Goal: Task Accomplishment & Management: Complete application form

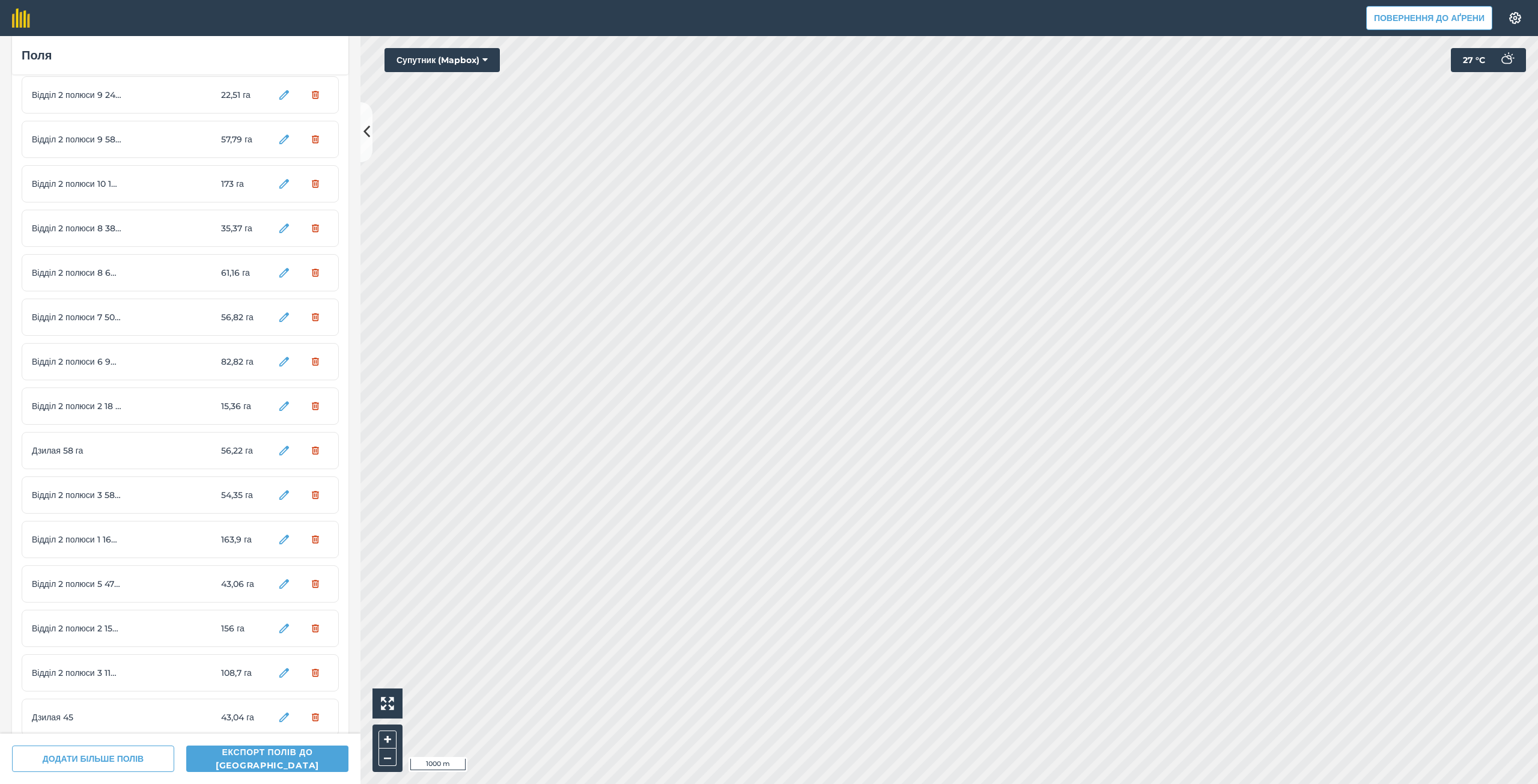
scroll to position [586, 0]
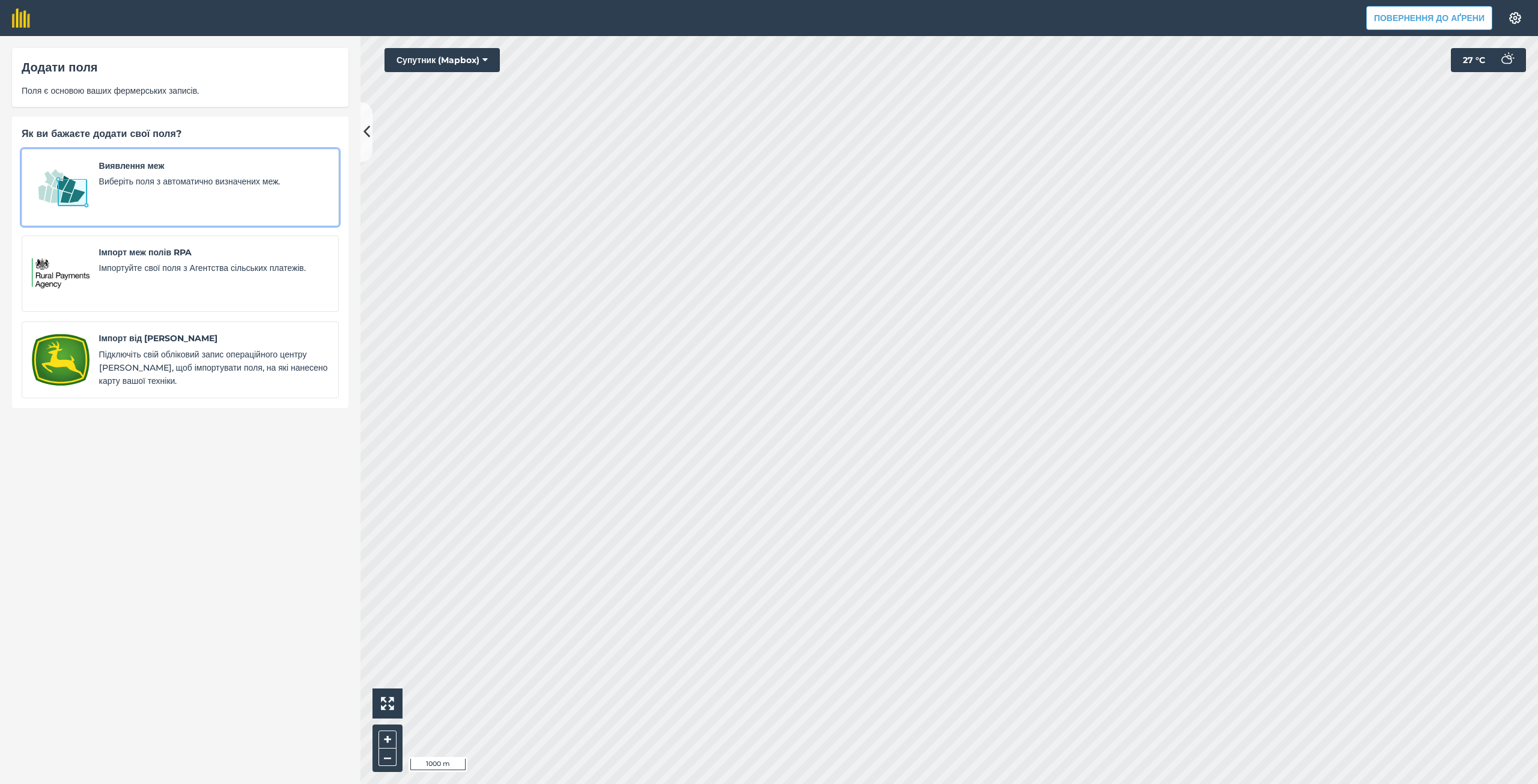
click at [109, 177] on font "Виберіть поля з автоматично визначених меж." at bounding box center [190, 181] width 181 height 11
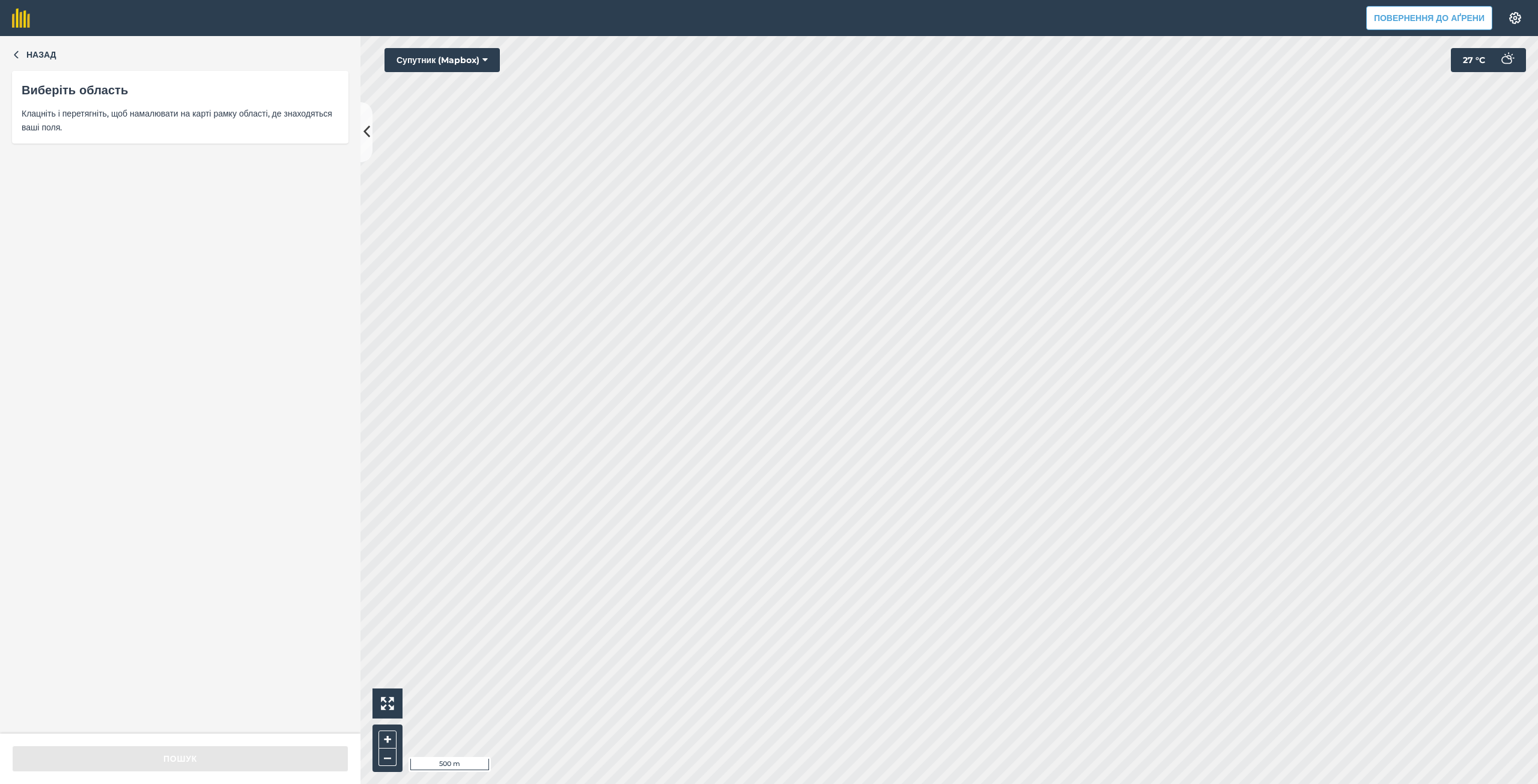
click at [1233, 783] on html "Повернення до Аґрени Налаштування Друк карт недоступний у нашому безкоштовному …" at bounding box center [769, 392] width 1538 height 784
click at [31, 59] on font "Назад" at bounding box center [42, 54] width 30 height 11
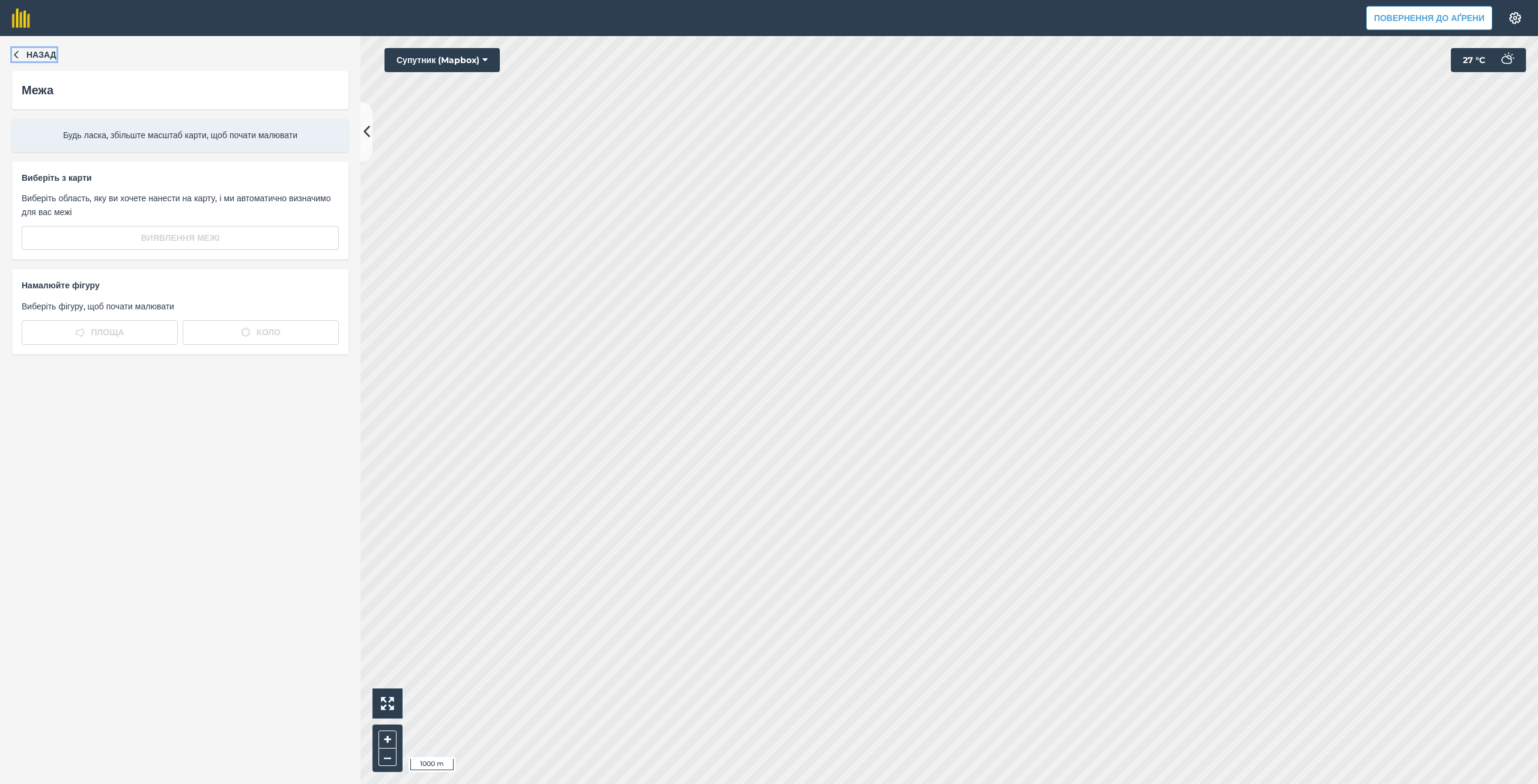
click at [44, 55] on font "Назад" at bounding box center [42, 54] width 30 height 11
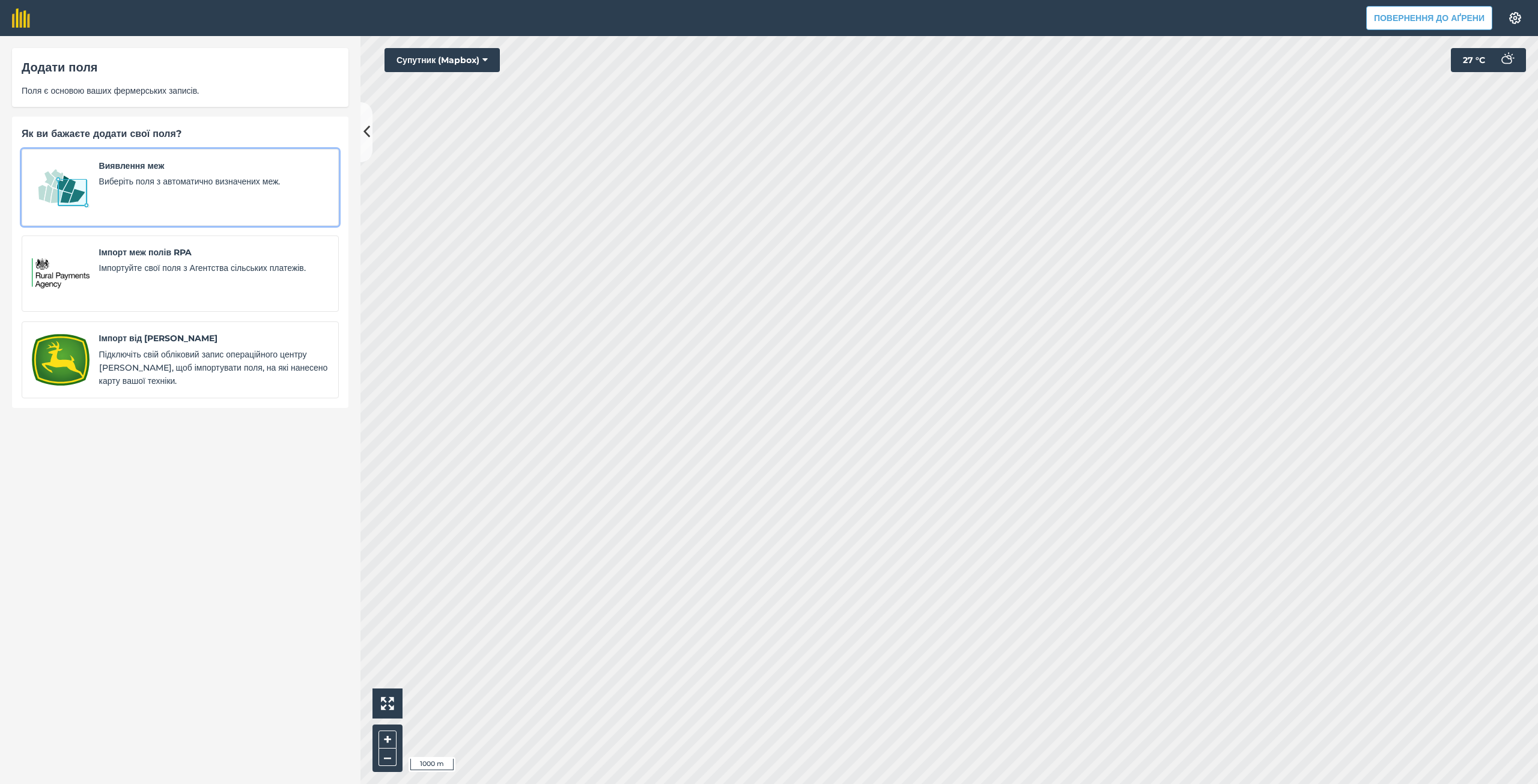
click at [138, 169] on font "Виявлення меж" at bounding box center [132, 166] width 65 height 11
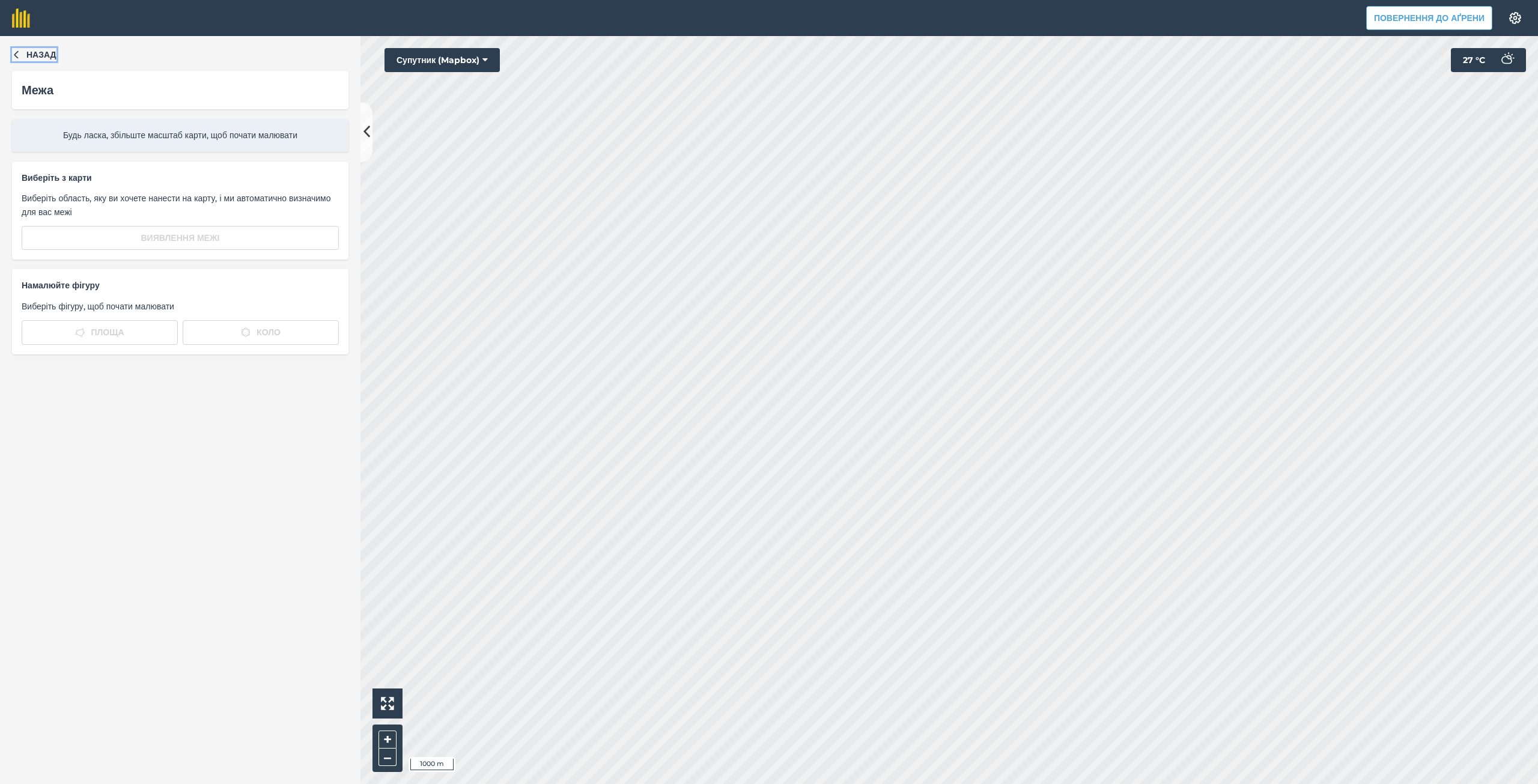
click at [29, 57] on font "Назад" at bounding box center [42, 54] width 30 height 11
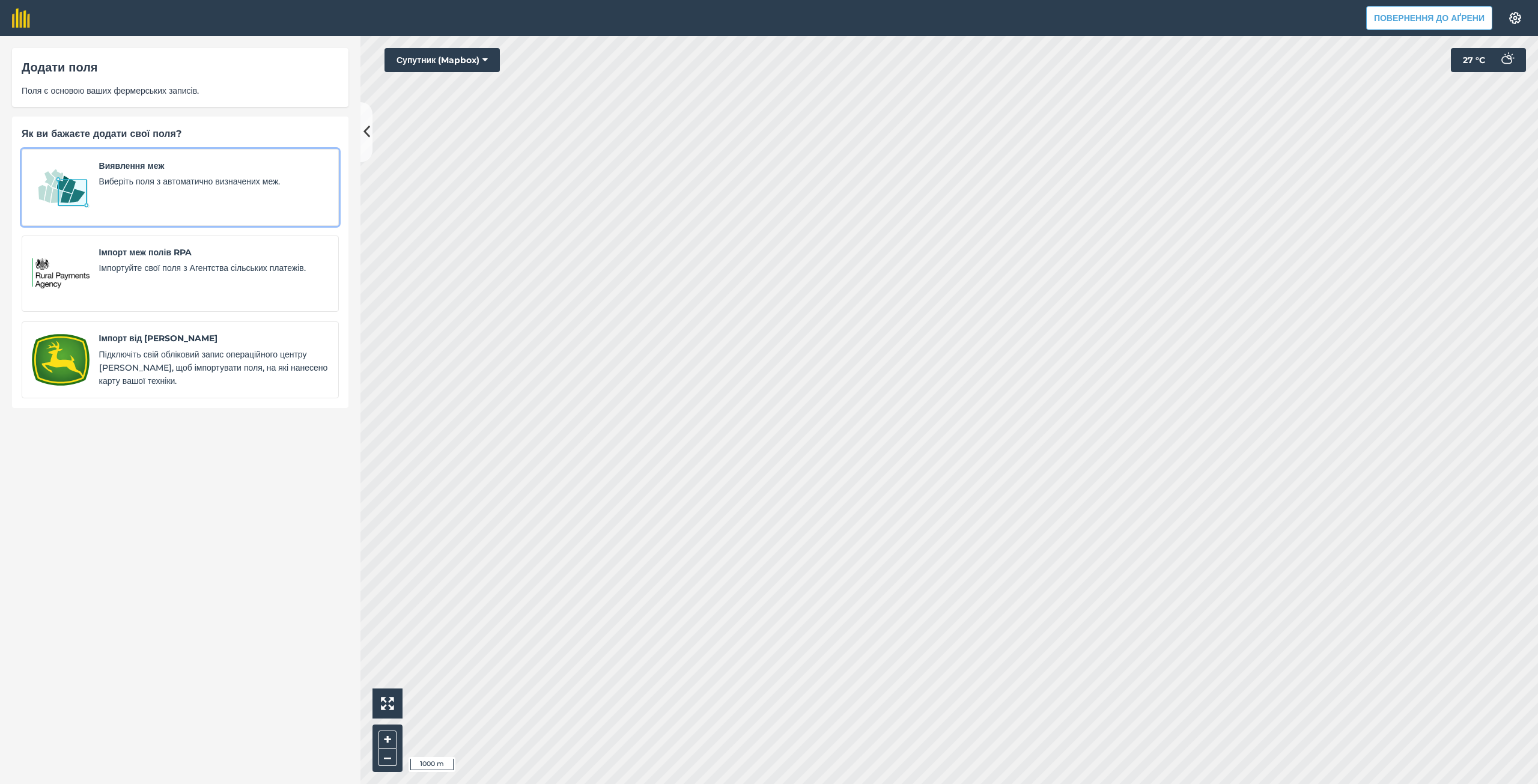
click at [96, 156] on link "Виявлення меж Виберіть поля з автоматично визначених меж." at bounding box center [180, 187] width 317 height 77
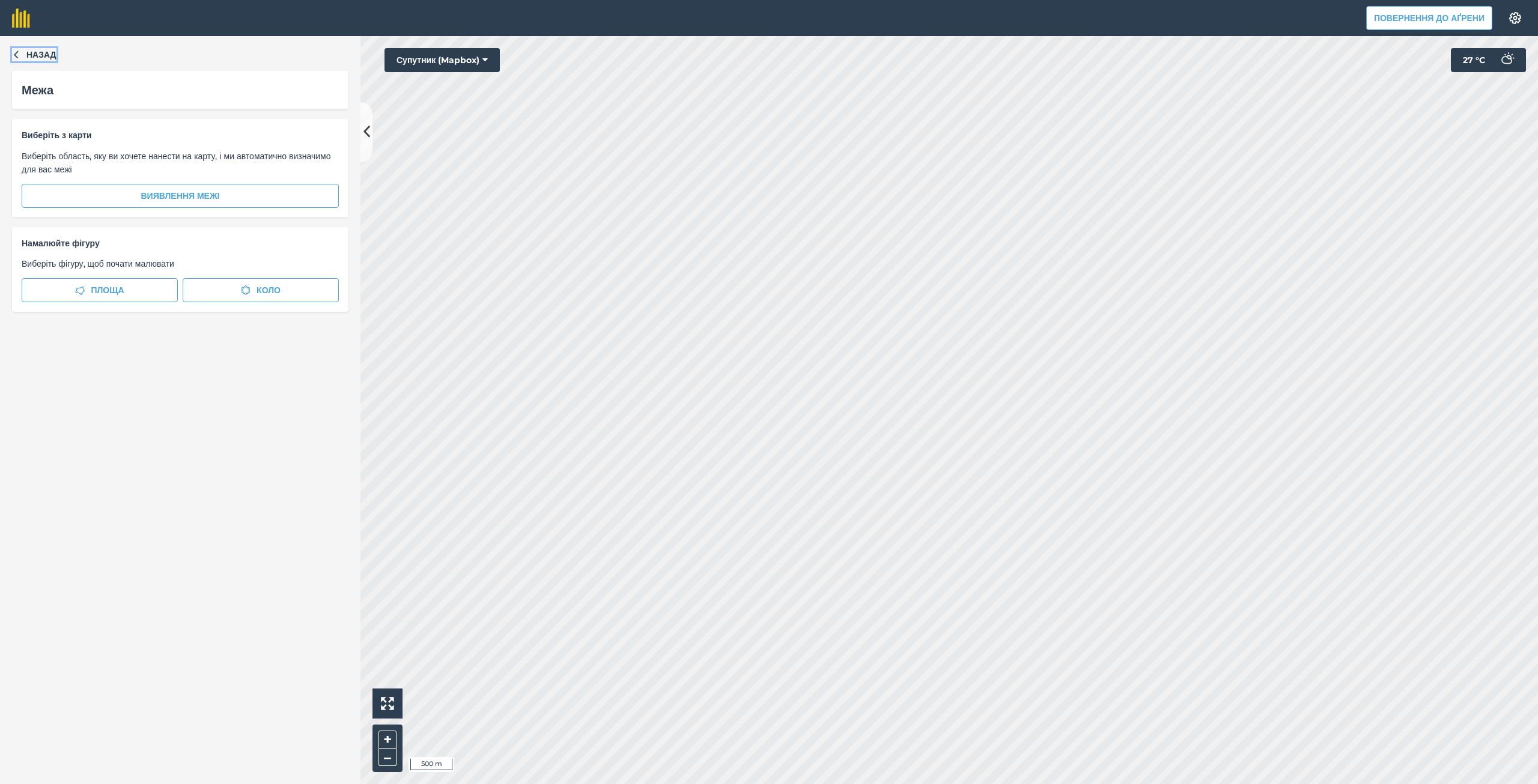
click at [39, 51] on font "Назад" at bounding box center [42, 54] width 30 height 11
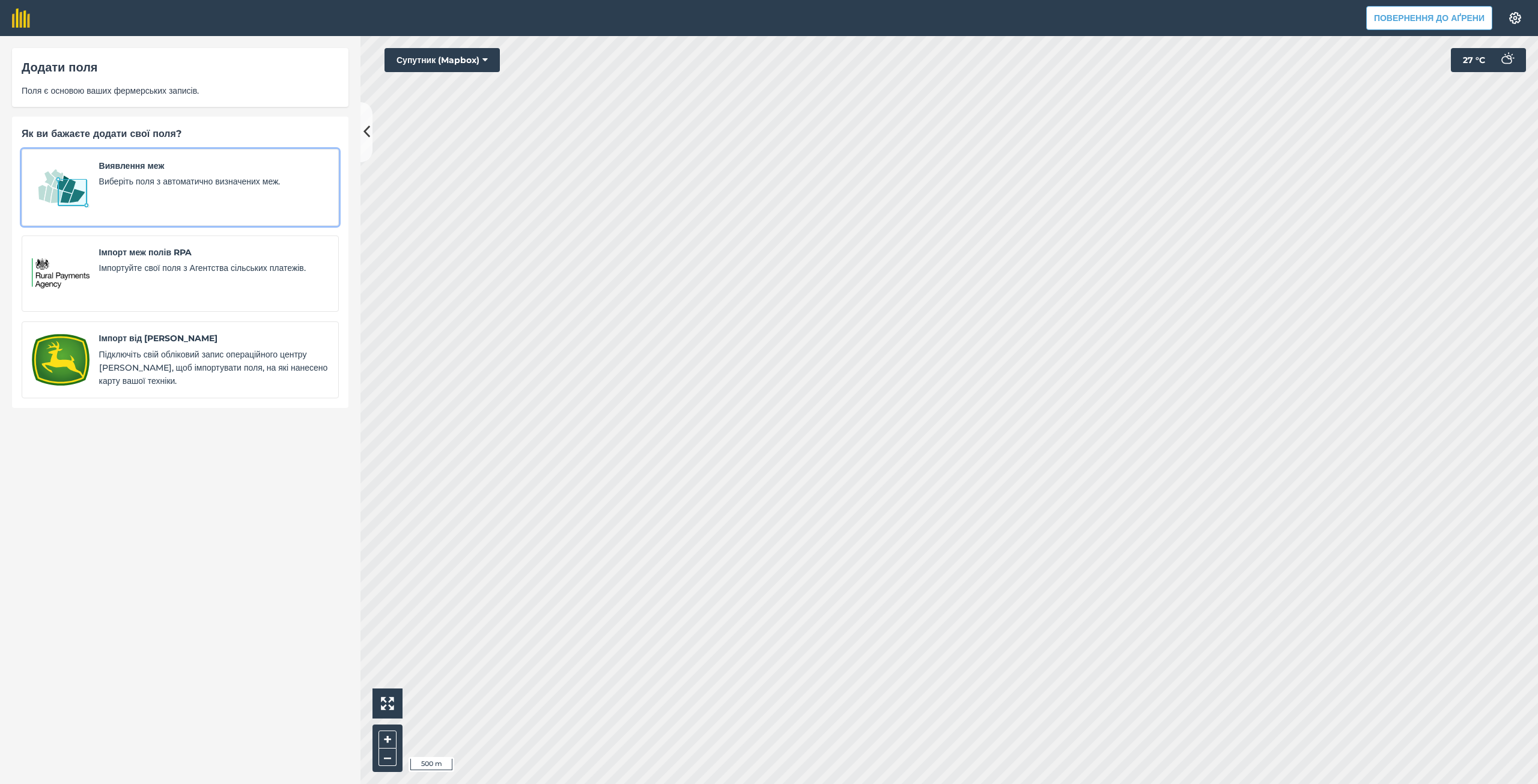
click at [137, 172] on span "Виявлення меж" at bounding box center [213, 166] width 230 height 13
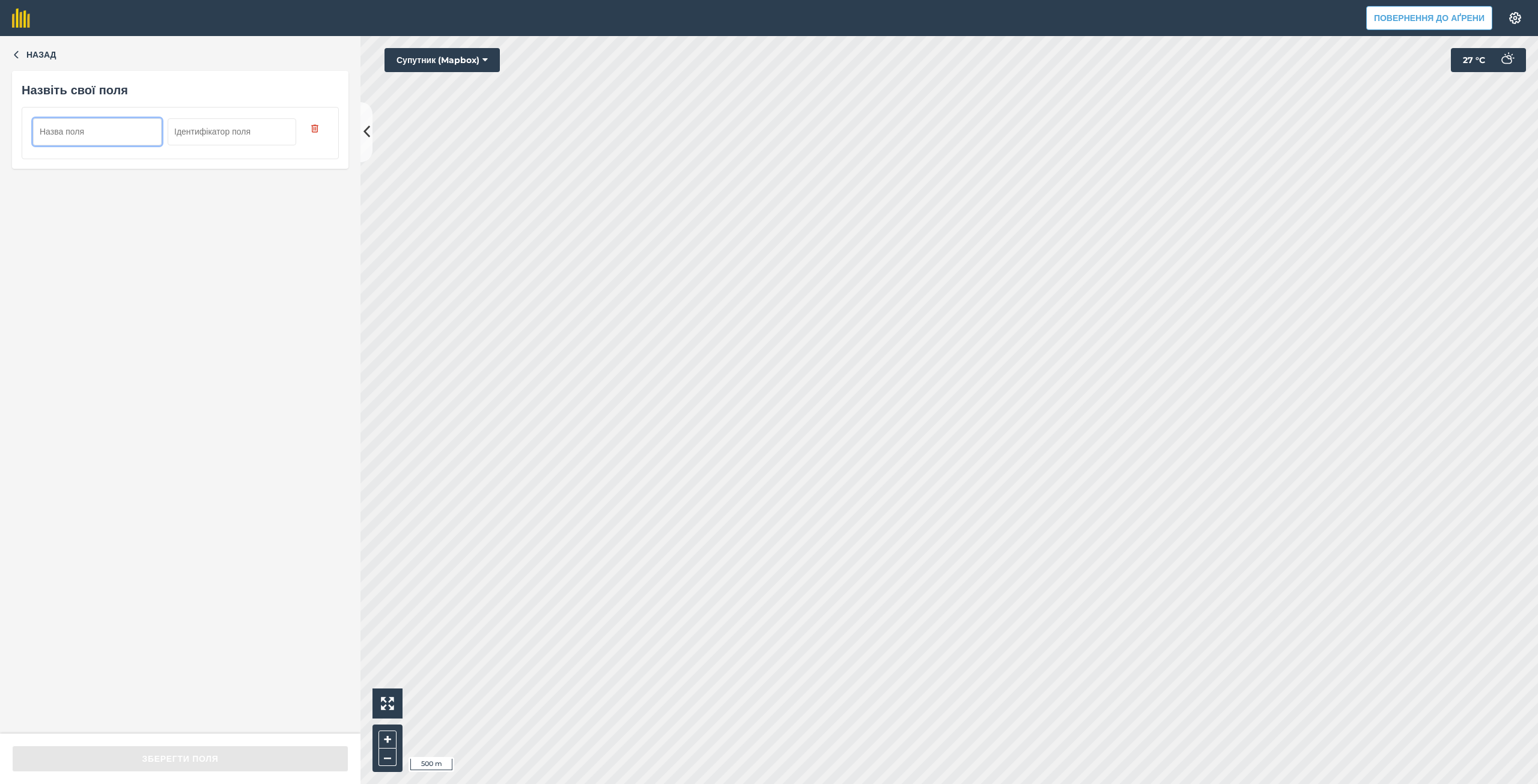
click at [105, 122] on input "text" at bounding box center [97, 132] width 129 height 27
type input "Semenivka 12"
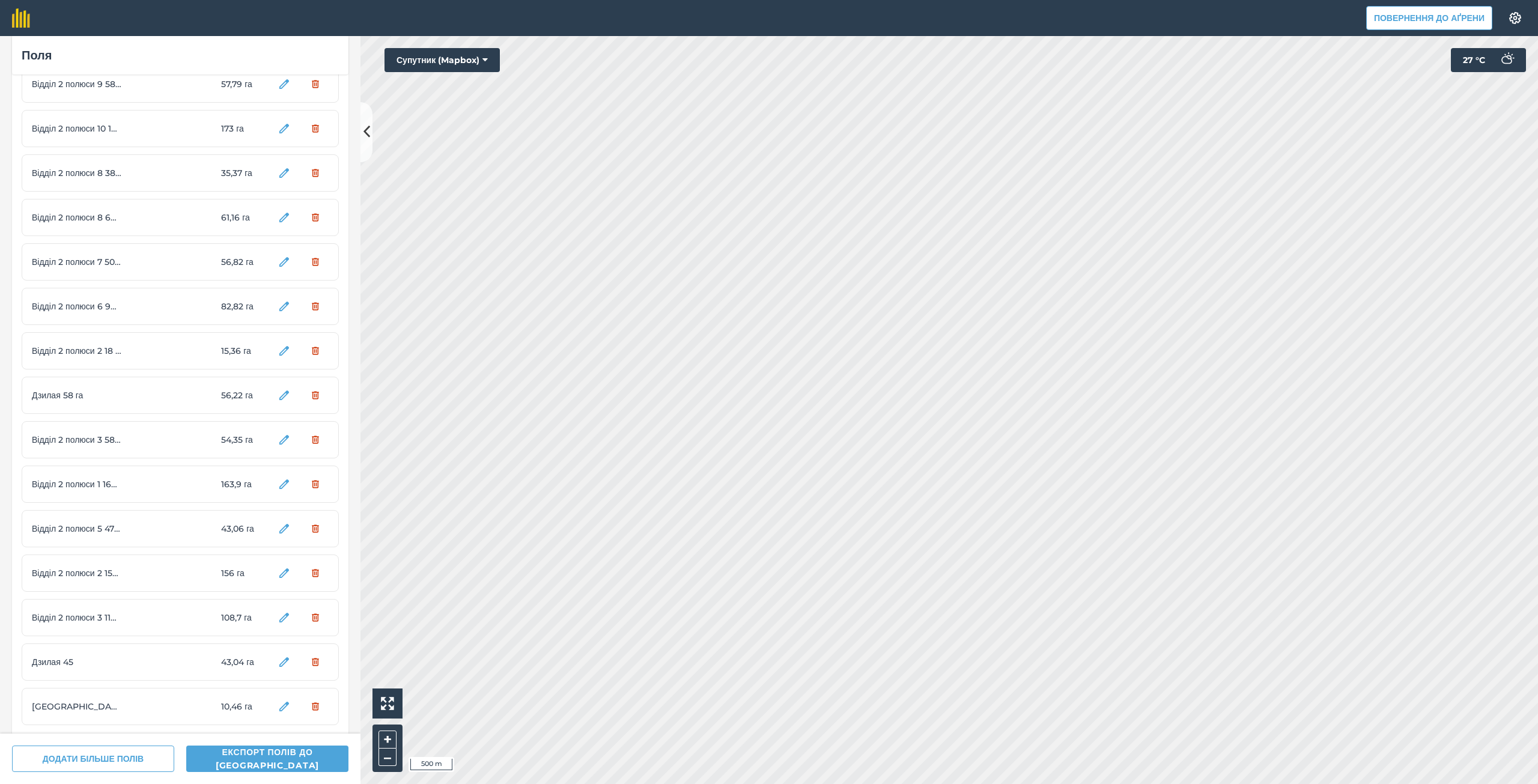
scroll to position [631, 0]
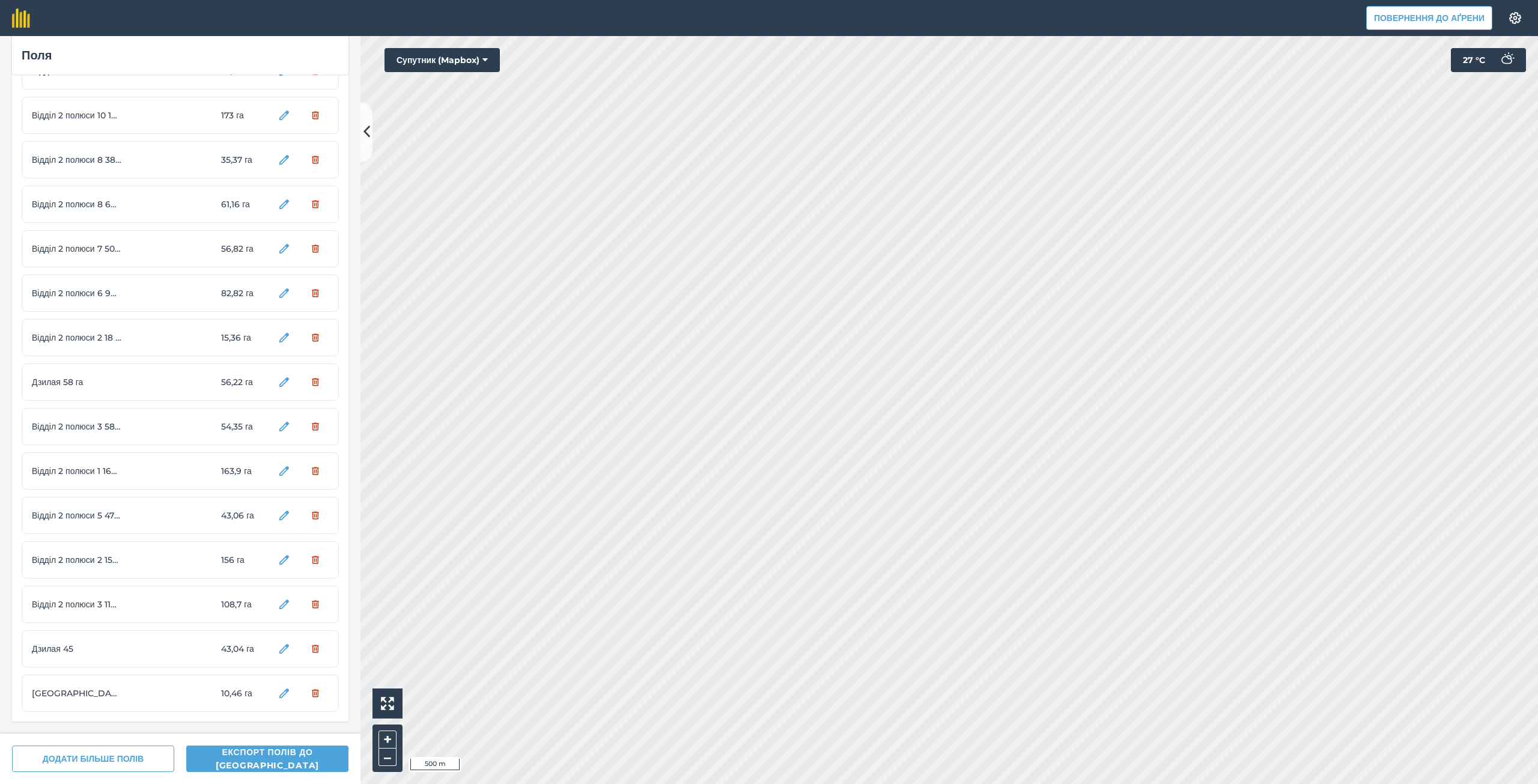
click at [1166, 783] on html "Повернення до Аґрени Налаштування Друк карт недоступний у нашому безкоштовному …" at bounding box center [769, 392] width 1538 height 784
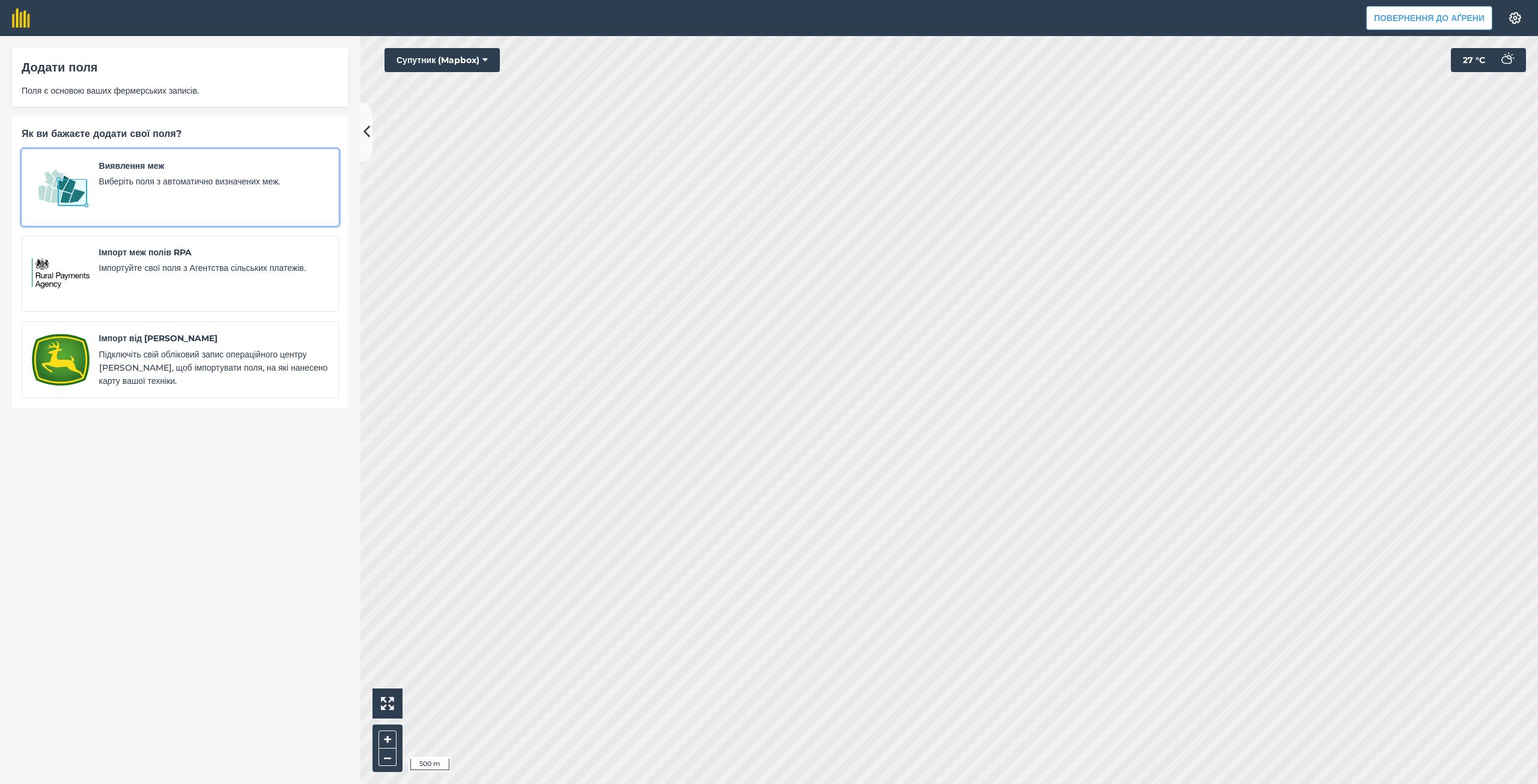
click at [171, 175] on span "Виберіть поля з автоматично визначених меж." at bounding box center [213, 181] width 230 height 13
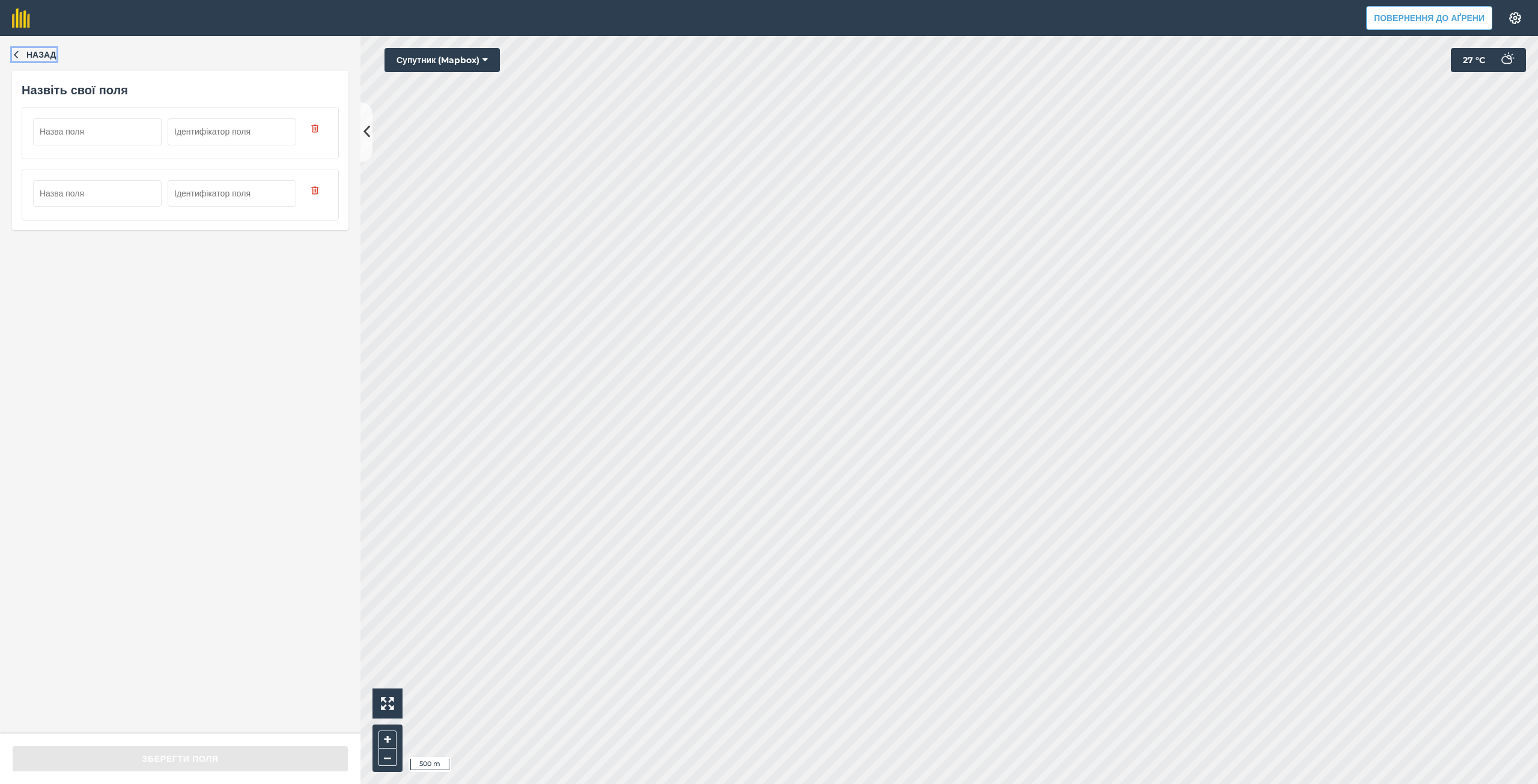
click at [32, 55] on font "Назад" at bounding box center [42, 54] width 30 height 11
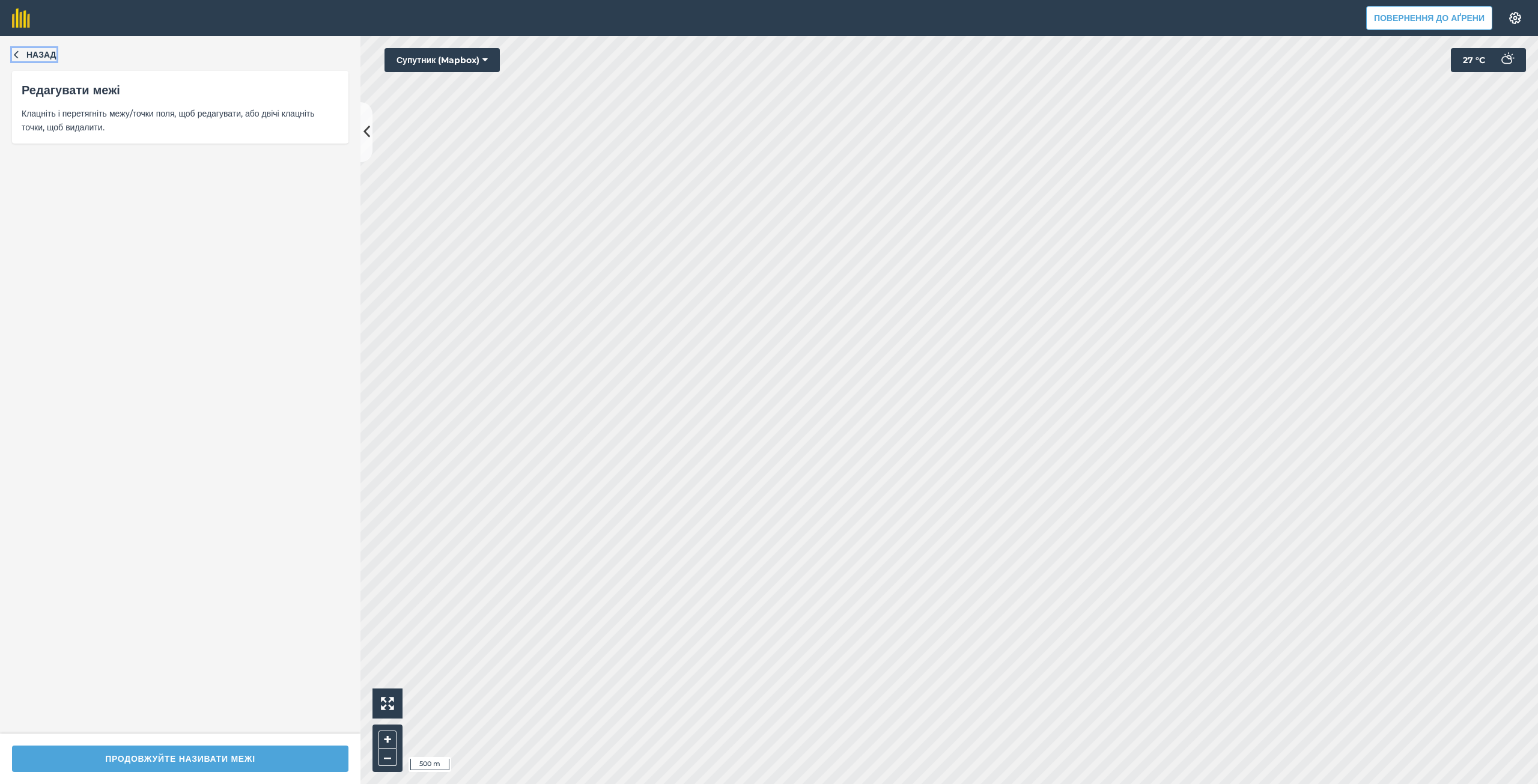
click at [37, 53] on font "Назад" at bounding box center [42, 54] width 30 height 11
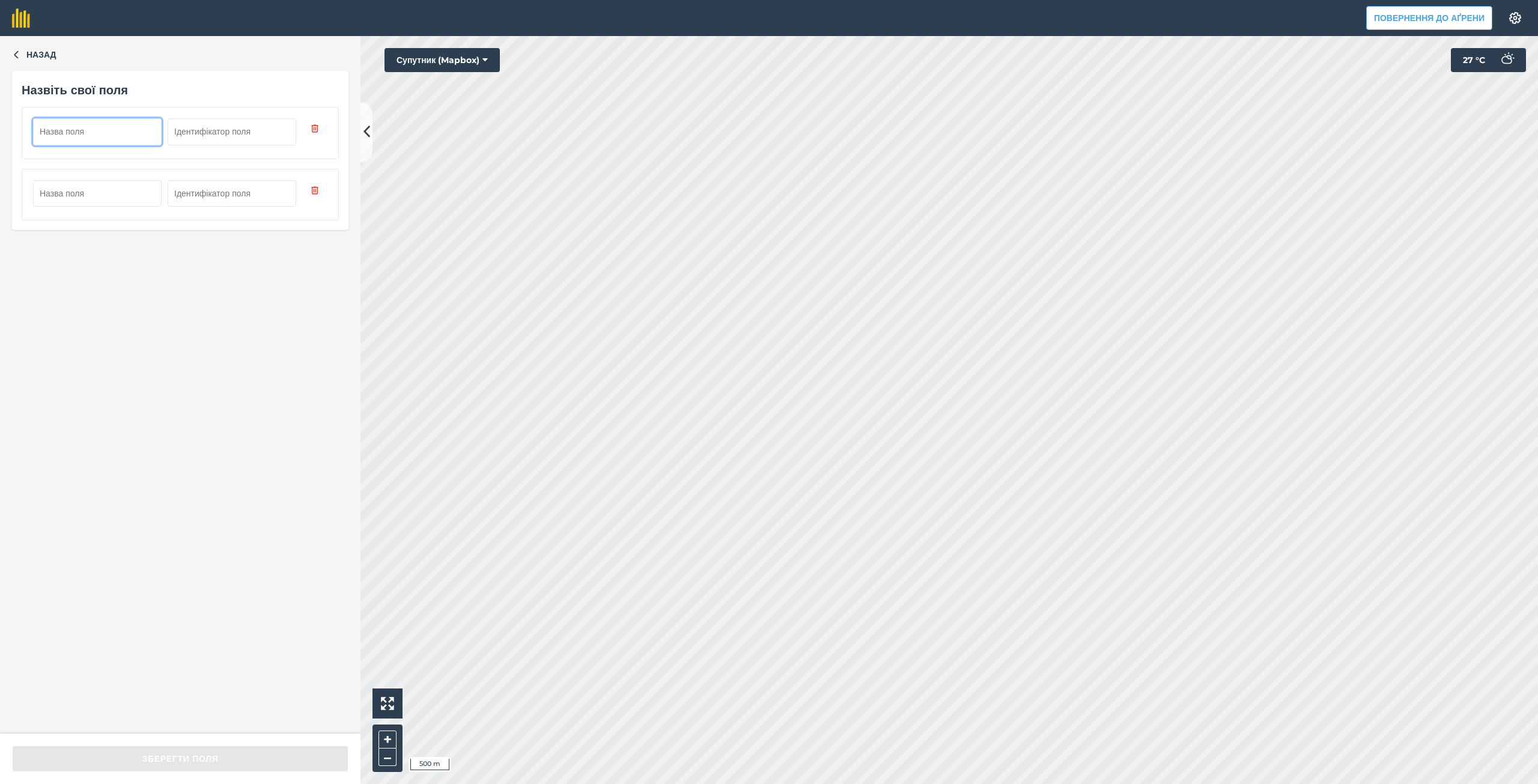
click at [113, 120] on input "text" at bounding box center [97, 132] width 129 height 27
type input "Semenivka 30 ga"
click at [89, 182] on input "text" at bounding box center [97, 193] width 129 height 27
drag, startPoint x: 125, startPoint y: 133, endPoint x: 31, endPoint y: 130, distance: 94.0
click at [31, 130] on div "Semenivka 30 ga" at bounding box center [180, 132] width 317 height 51
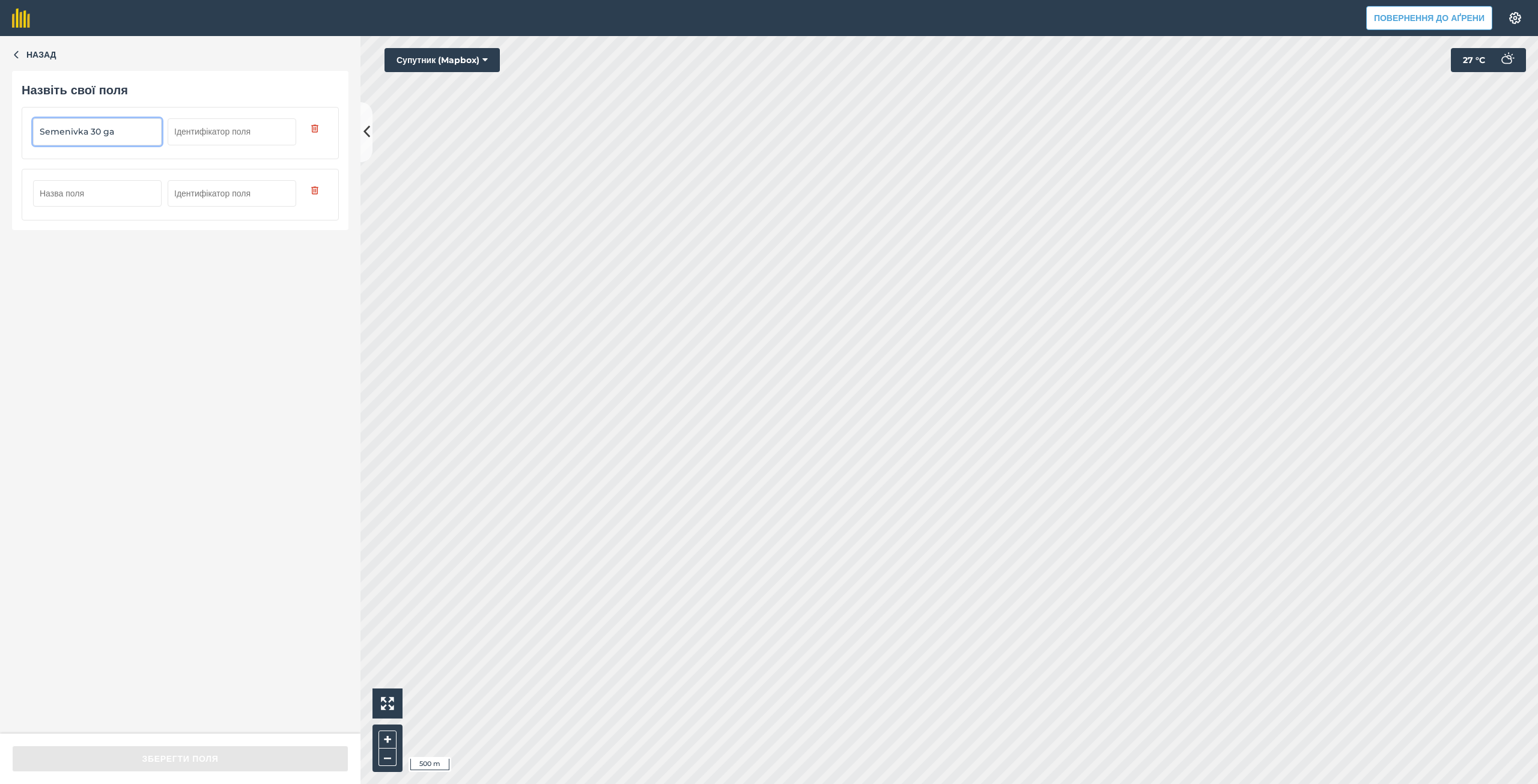
click at [99, 202] on input "text" at bounding box center [97, 193] width 129 height 27
paste input "Semenivka 30 ga"
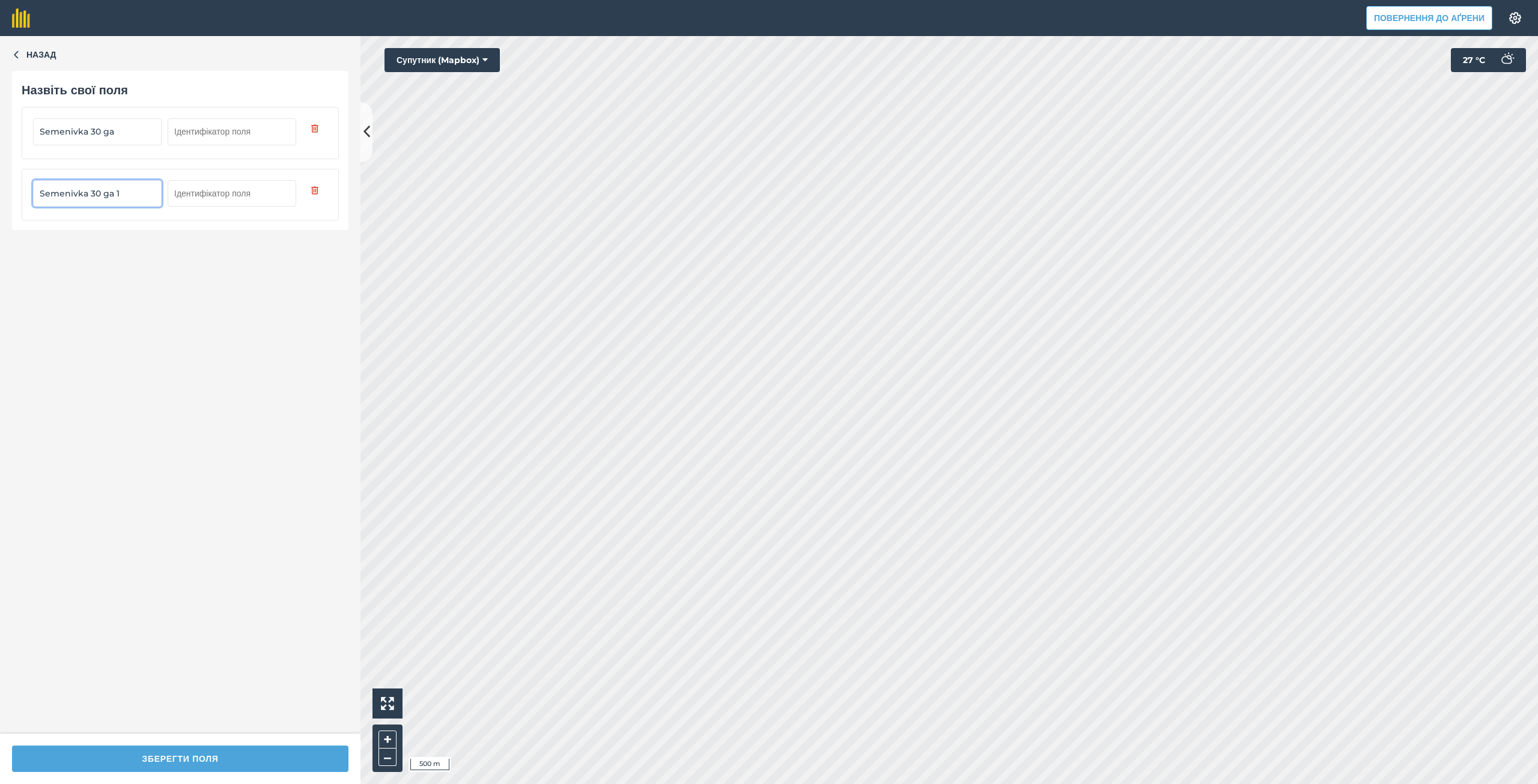
type input "Semenivka 30 ga 1"
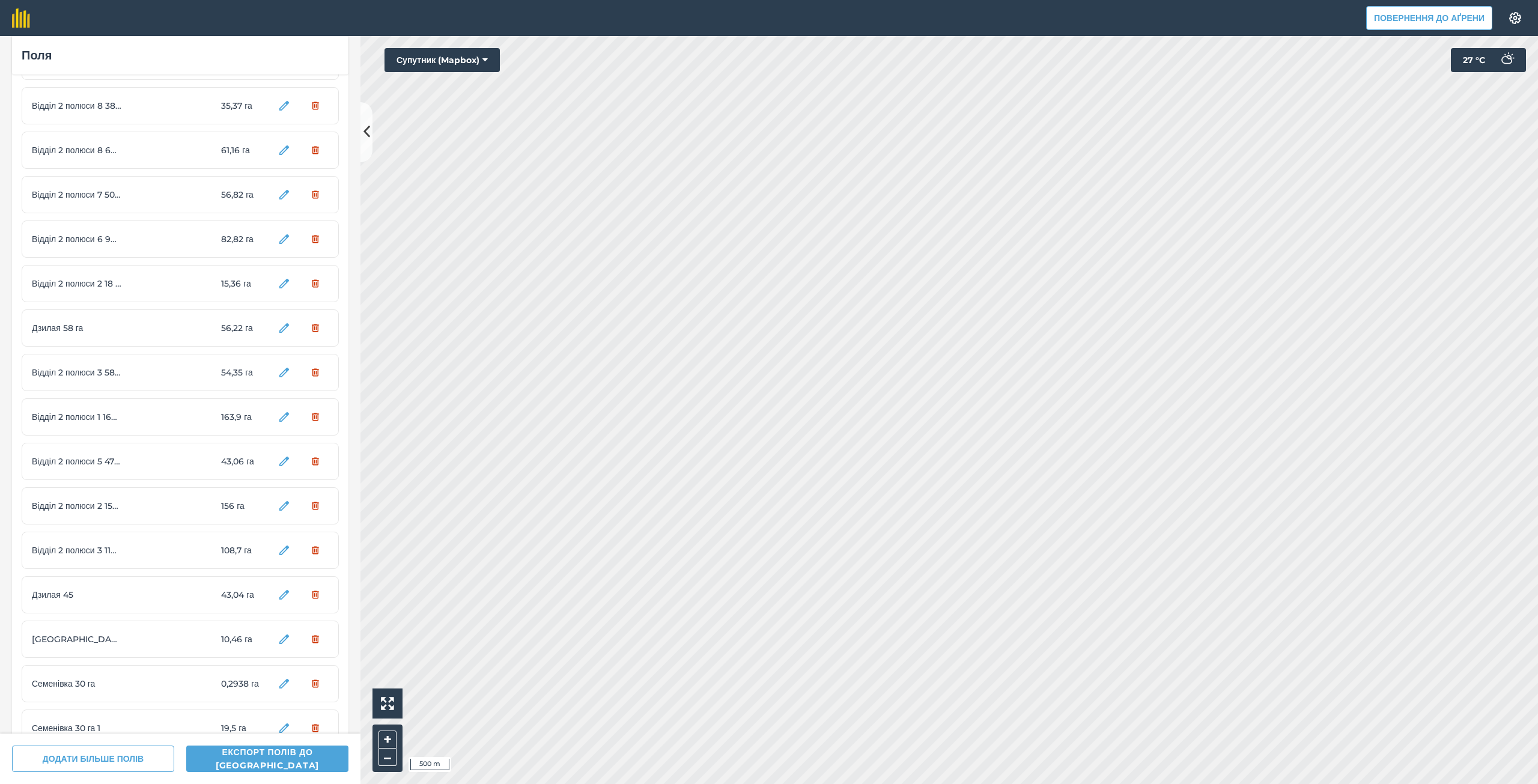
scroll to position [720, 0]
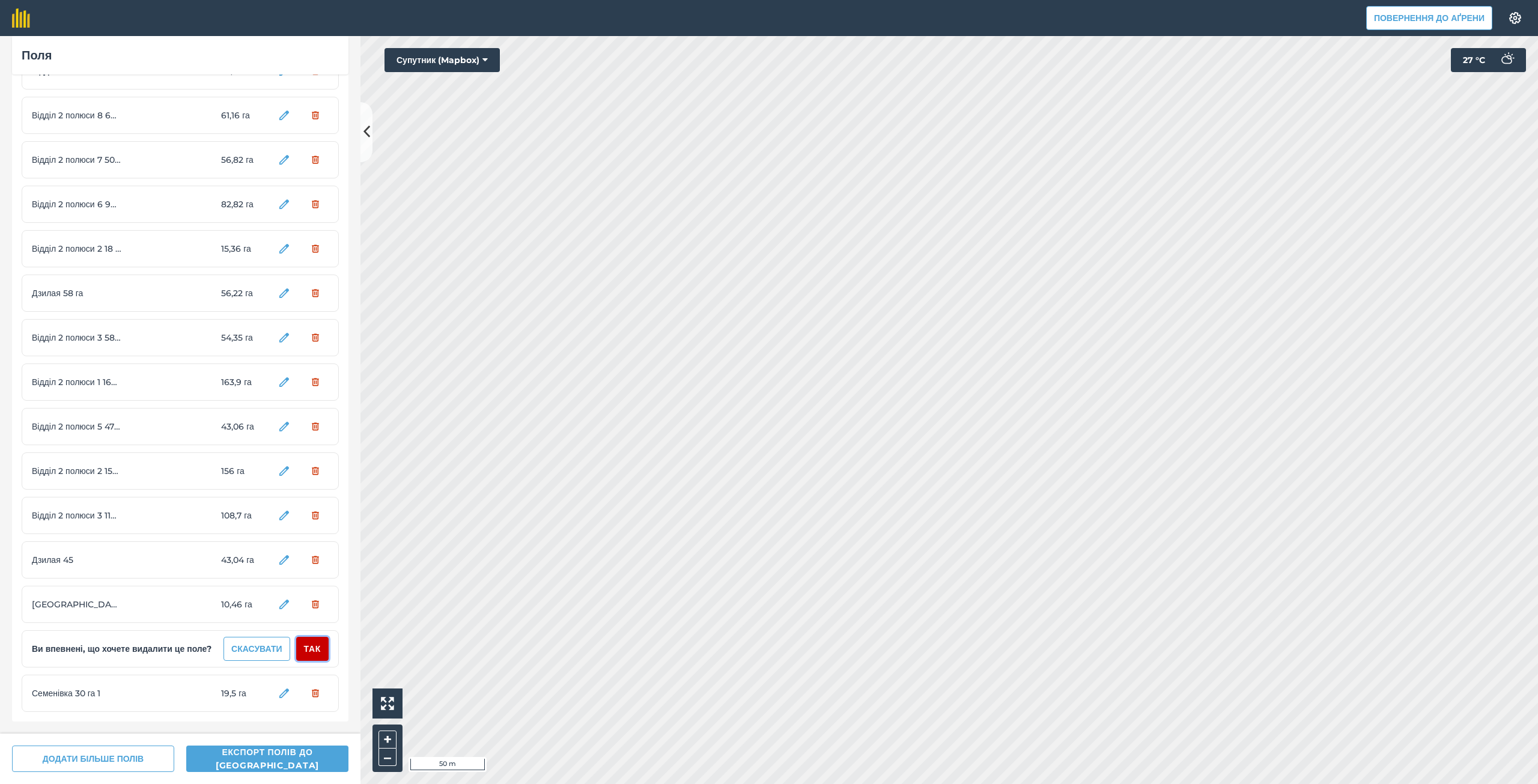
click at [304, 647] on font "Так" at bounding box center [312, 648] width 17 height 11
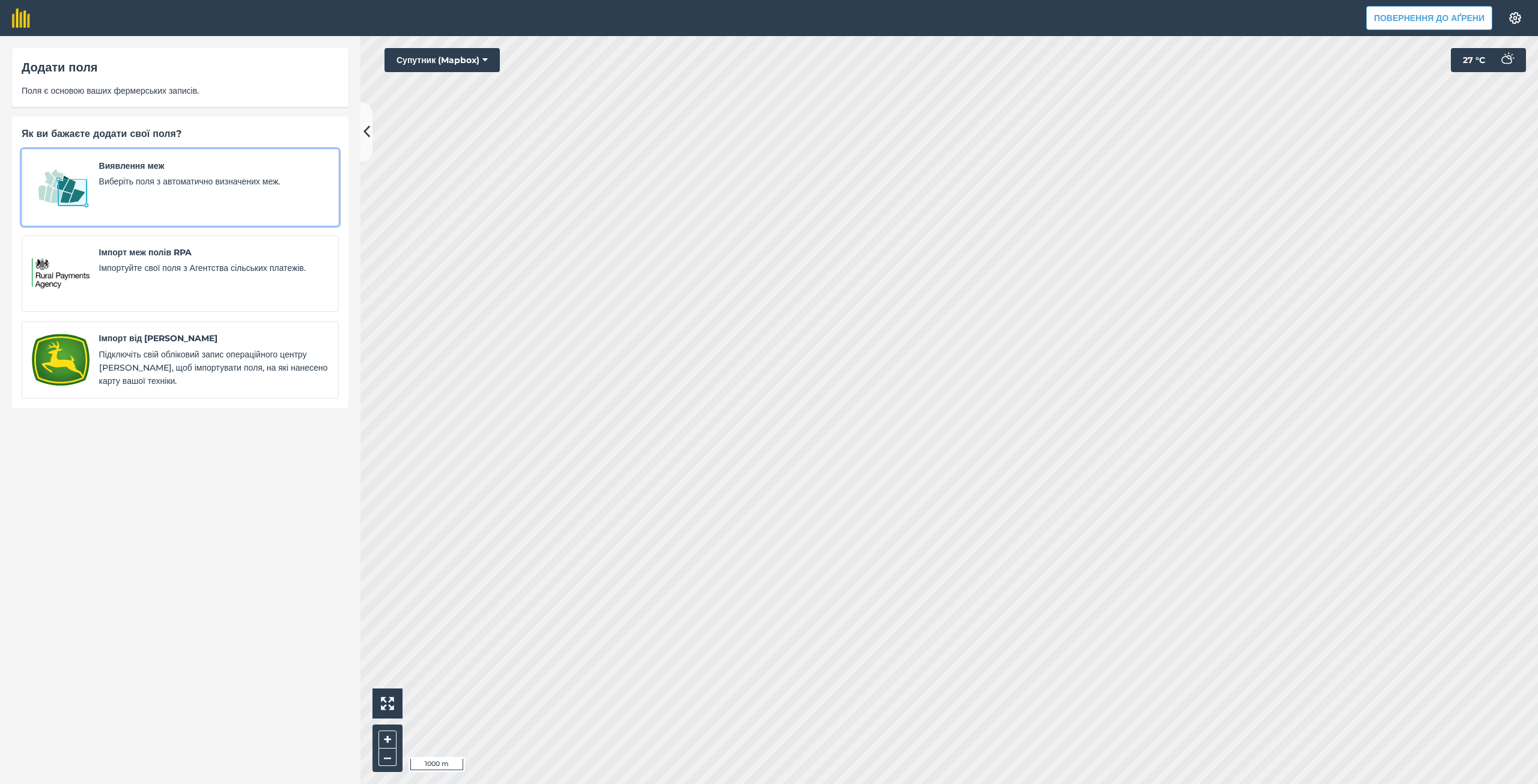
click at [161, 192] on div "Виявлення меж Виберіть поля з автоматично визначених меж." at bounding box center [213, 187] width 230 height 56
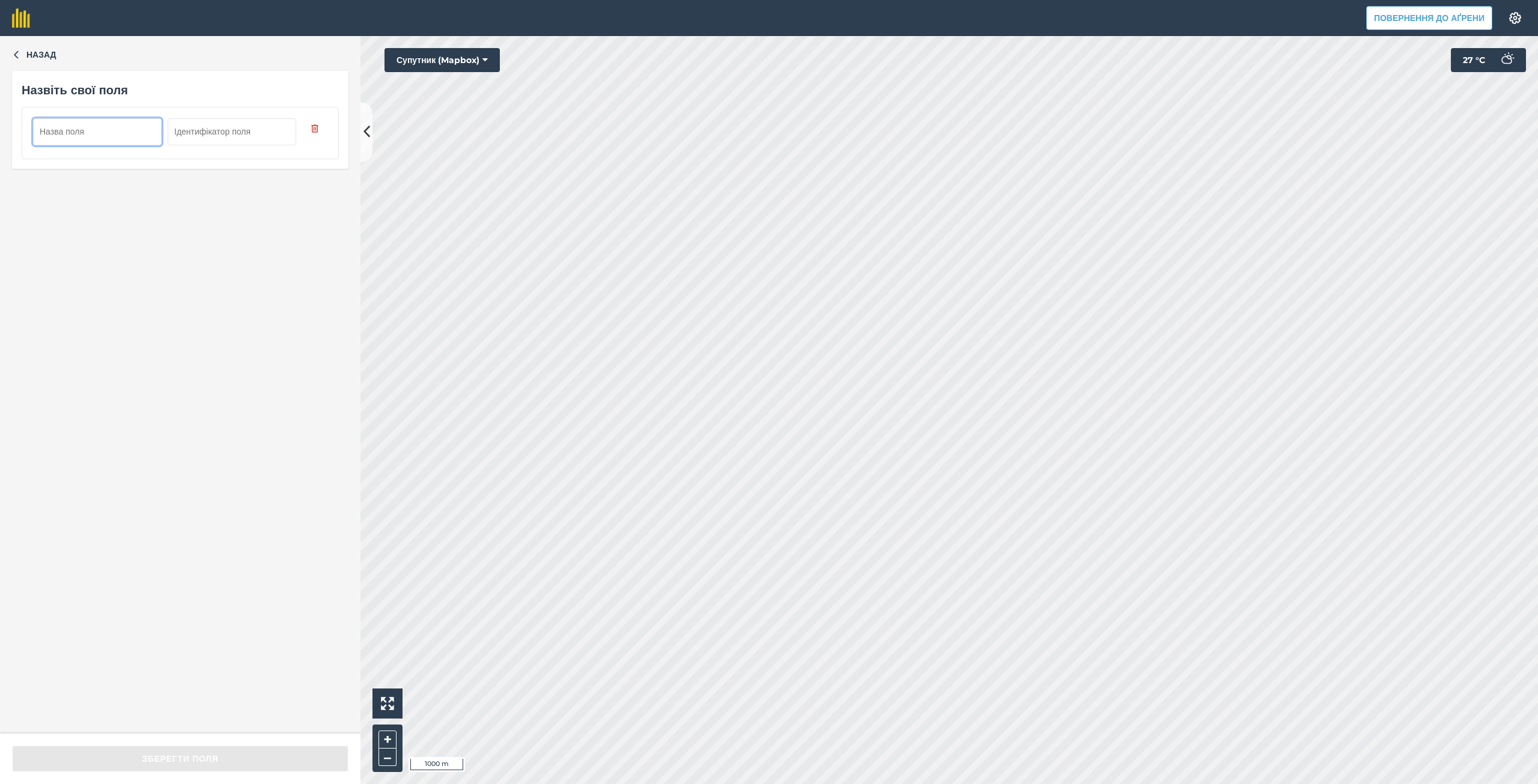
click at [83, 139] on input "text" at bounding box center [97, 132] width 129 height 27
type input "Semenivka 9 ga"
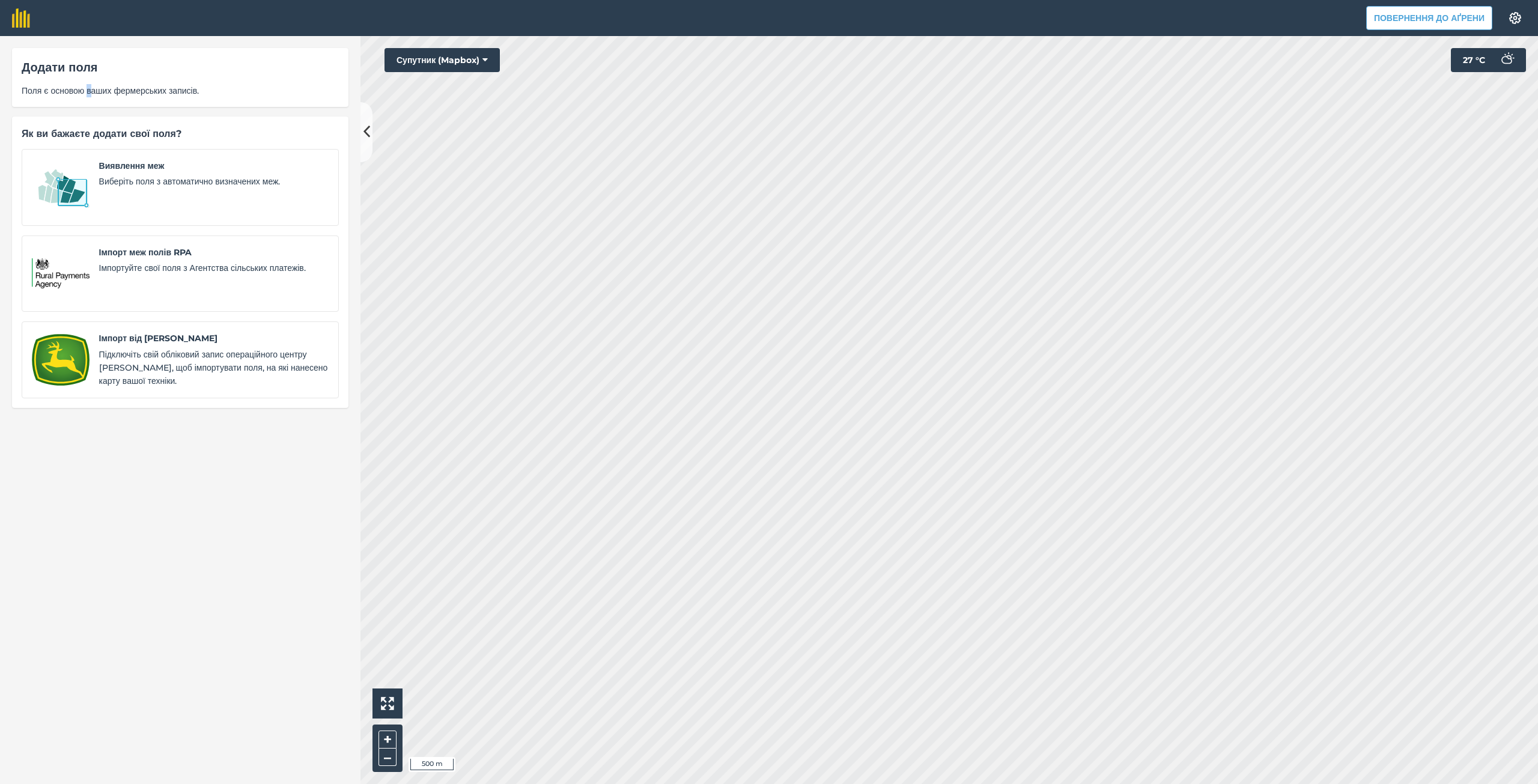
click at [99, 81] on div "Додати поля Поля є основою ваших фермерських записів." at bounding box center [180, 77] width 337 height 59
click at [141, 175] on span "Виберіть поля з автоматично визначених меж." at bounding box center [213, 181] width 230 height 13
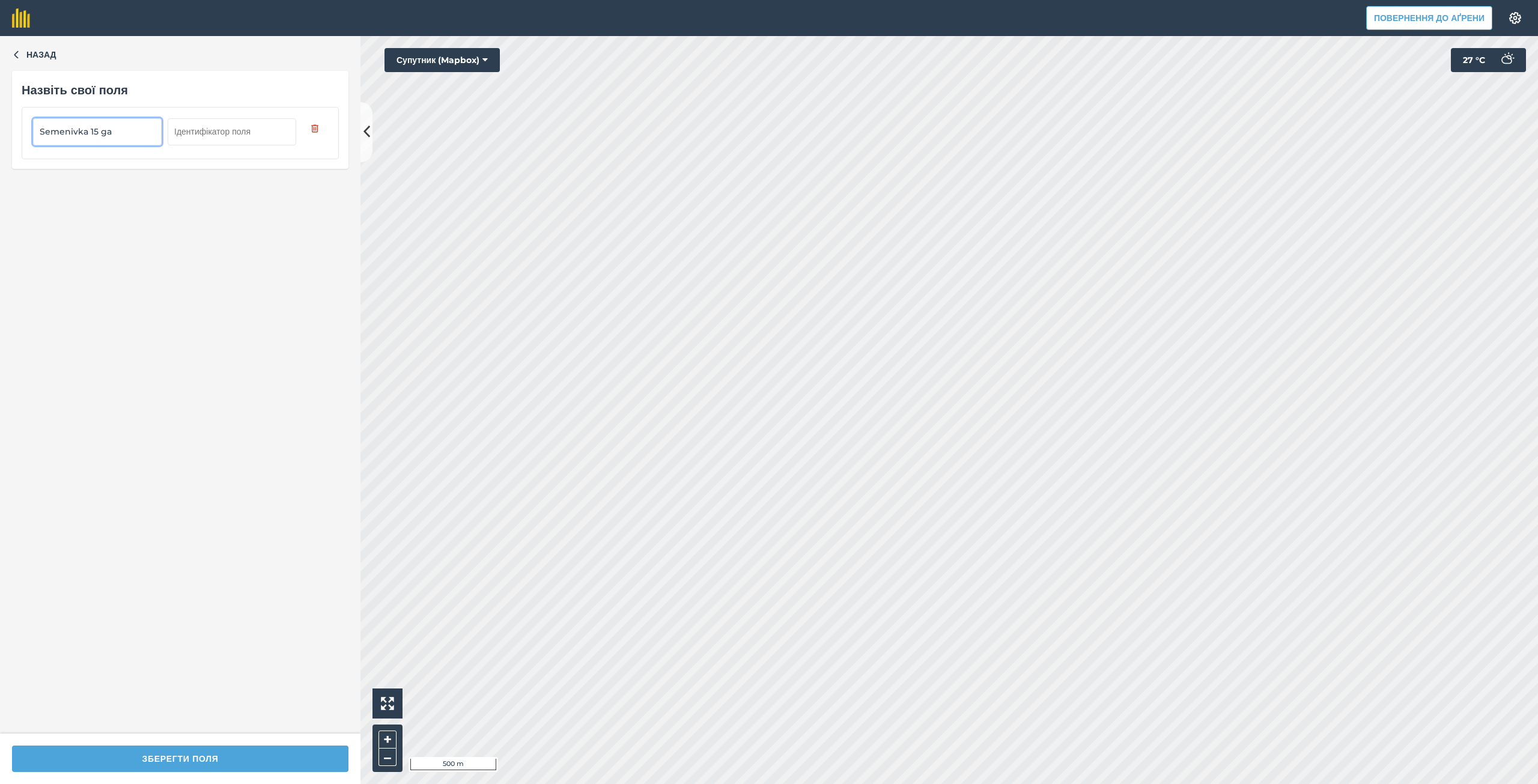
type input "Semenivka 15 ga"
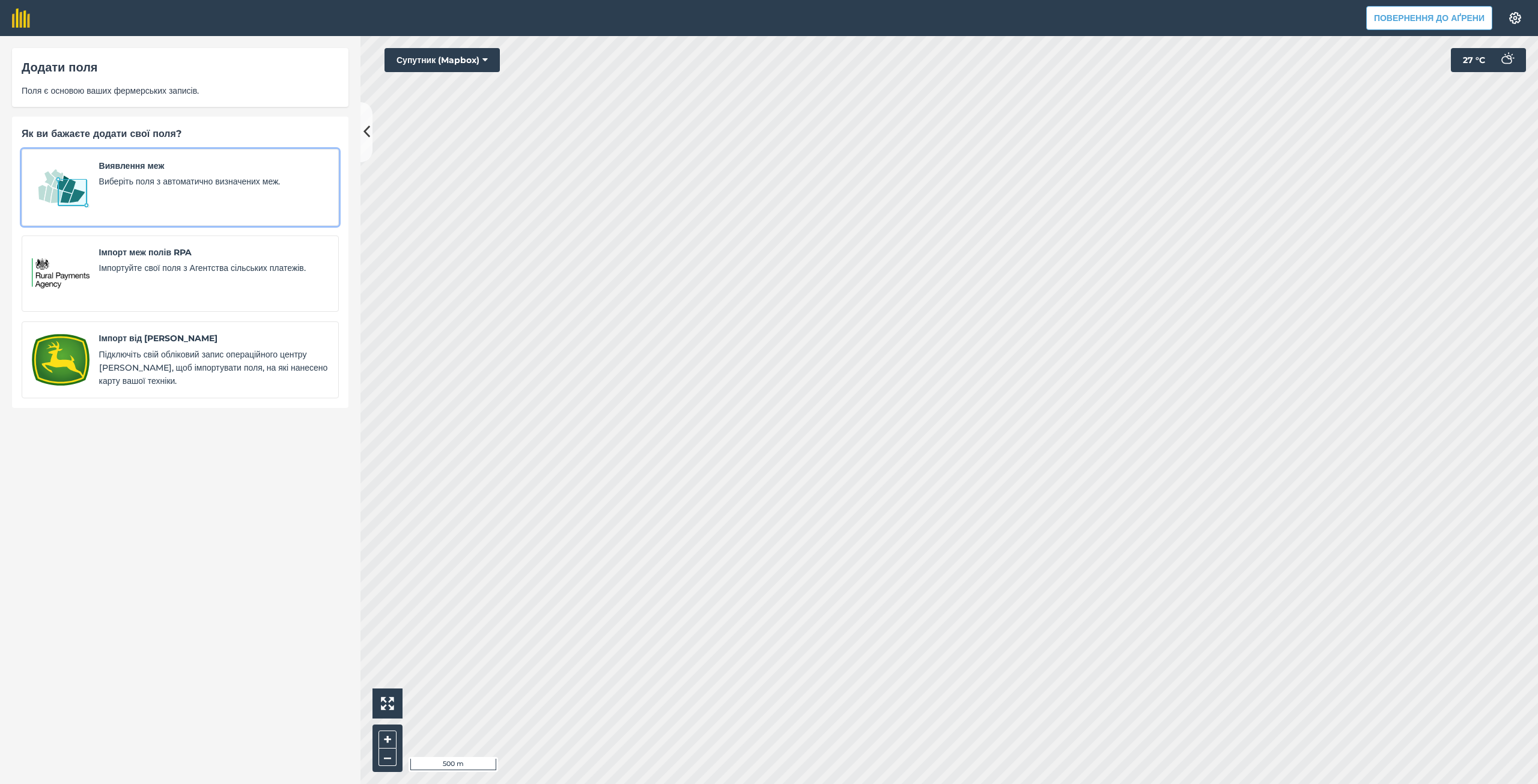
click at [105, 186] on font "Виберіть поля з автоматично визначених меж." at bounding box center [190, 181] width 181 height 11
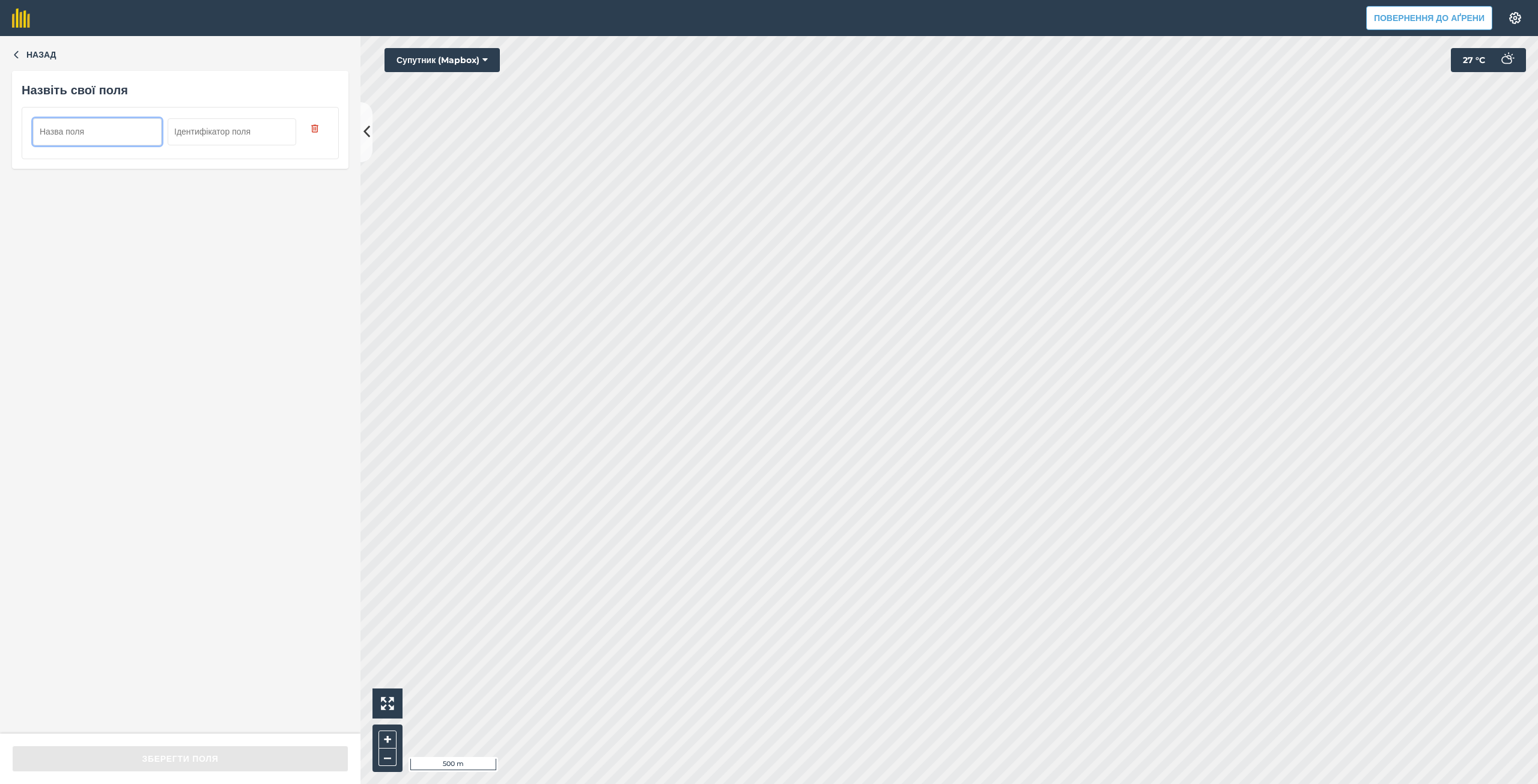
click at [83, 136] on input "text" at bounding box center [97, 132] width 129 height 27
type input "Semenivka 7 ga"
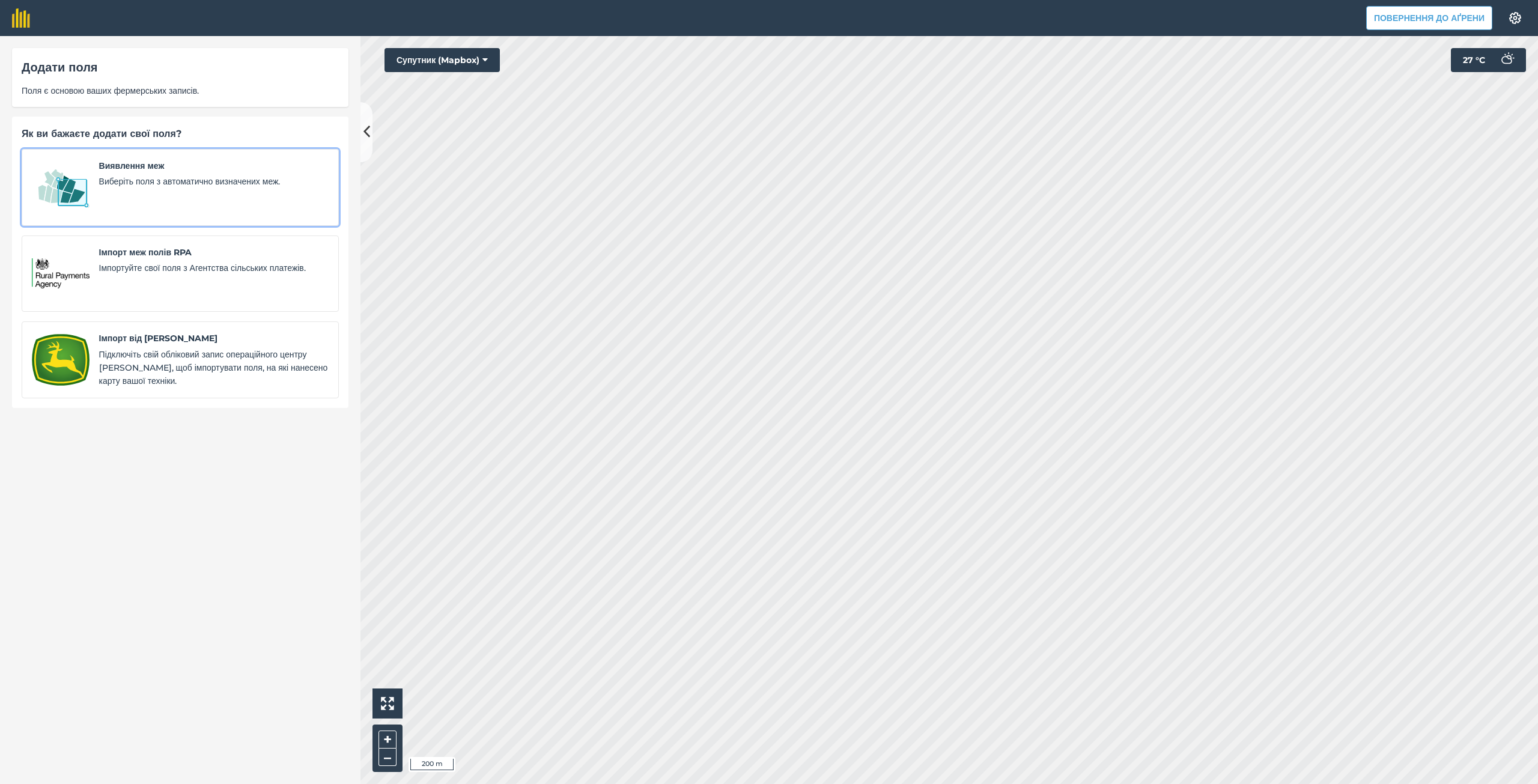
click at [161, 179] on font "Виберіть поля з автоматично визначених меж." at bounding box center [190, 181] width 181 height 11
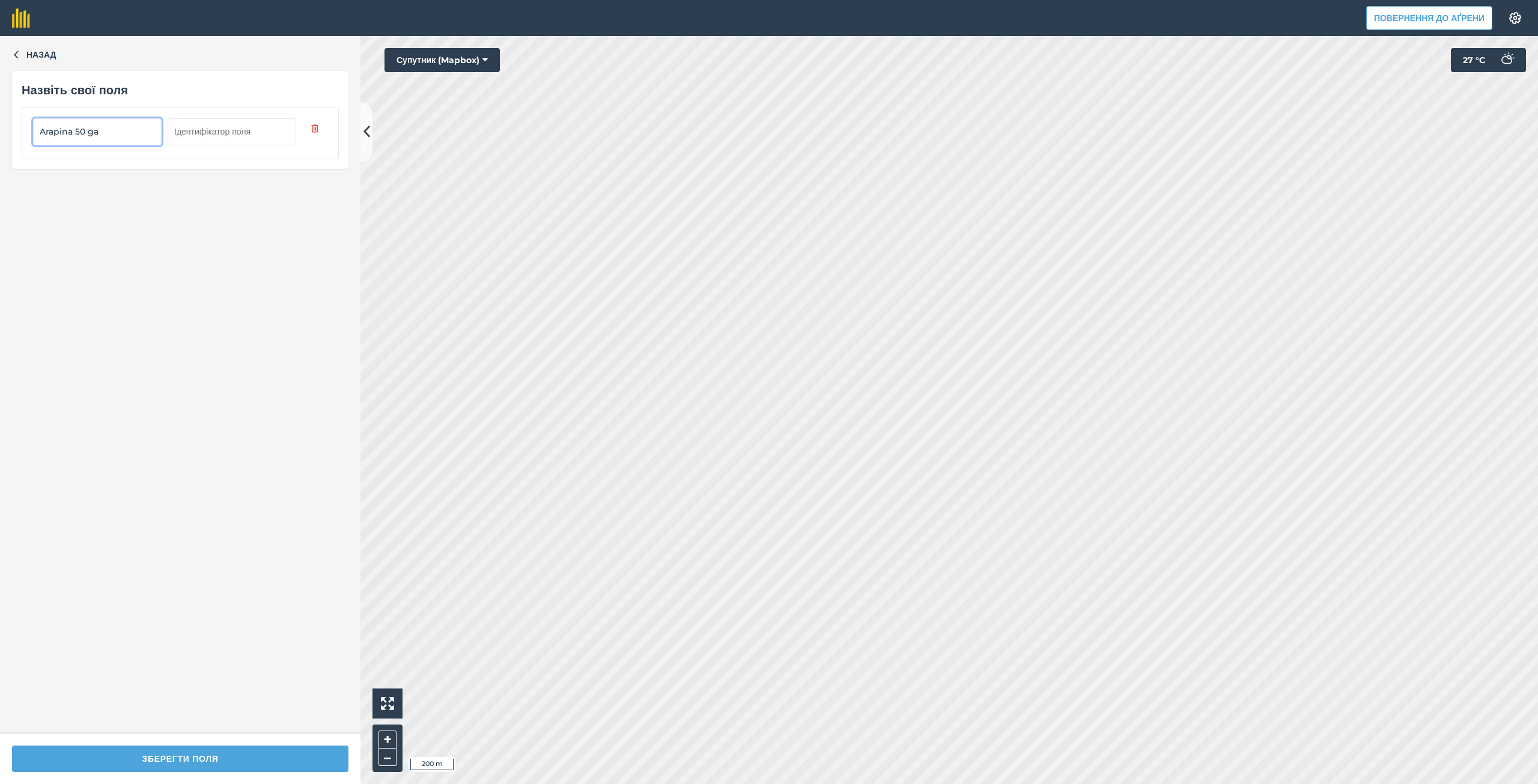
type input "Arapina 50 ga"
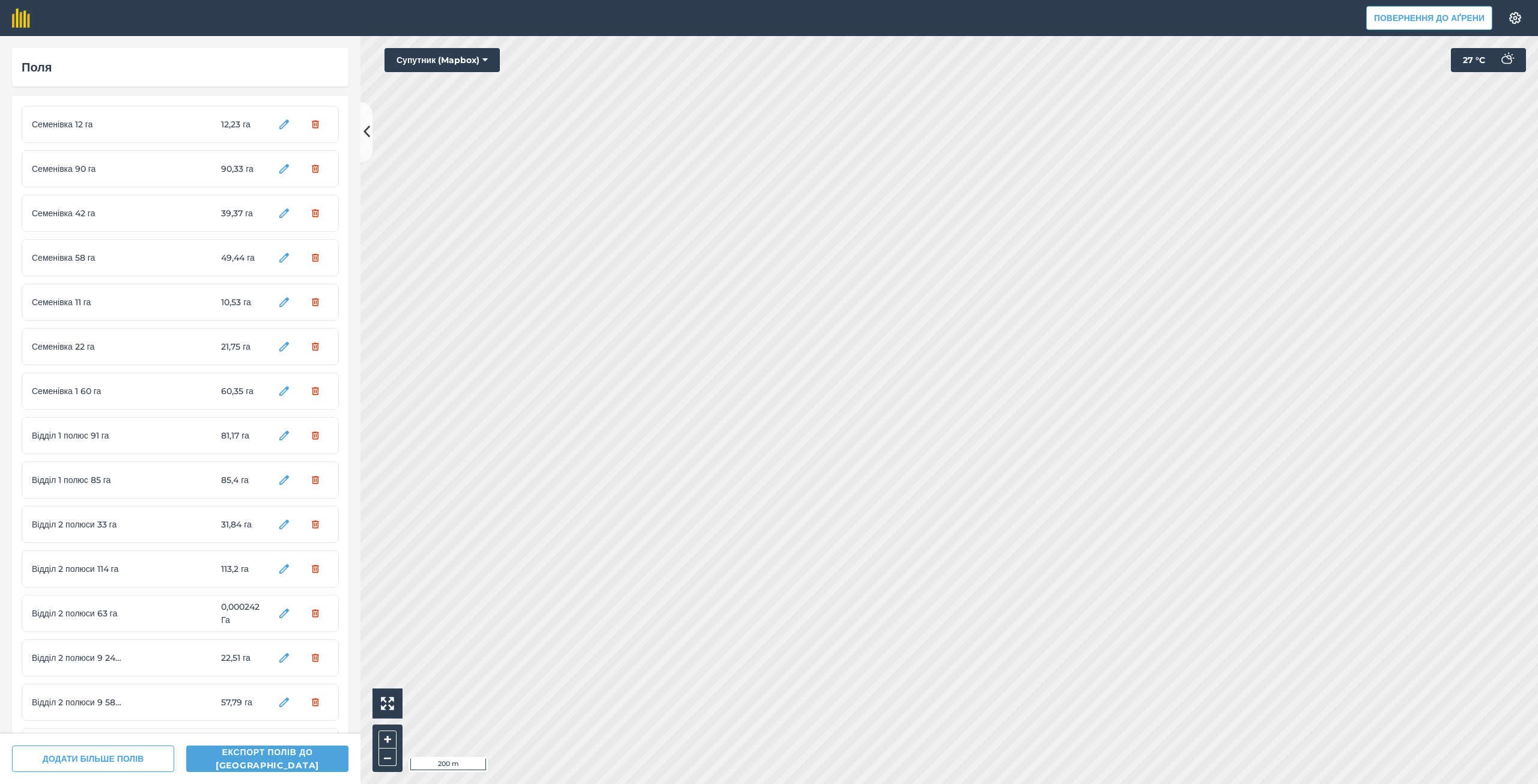
click at [847, 783] on html "Повернення до Аґрени Налаштування Друк карт недоступний у нашому безкоштовному …" at bounding box center [769, 392] width 1538 height 784
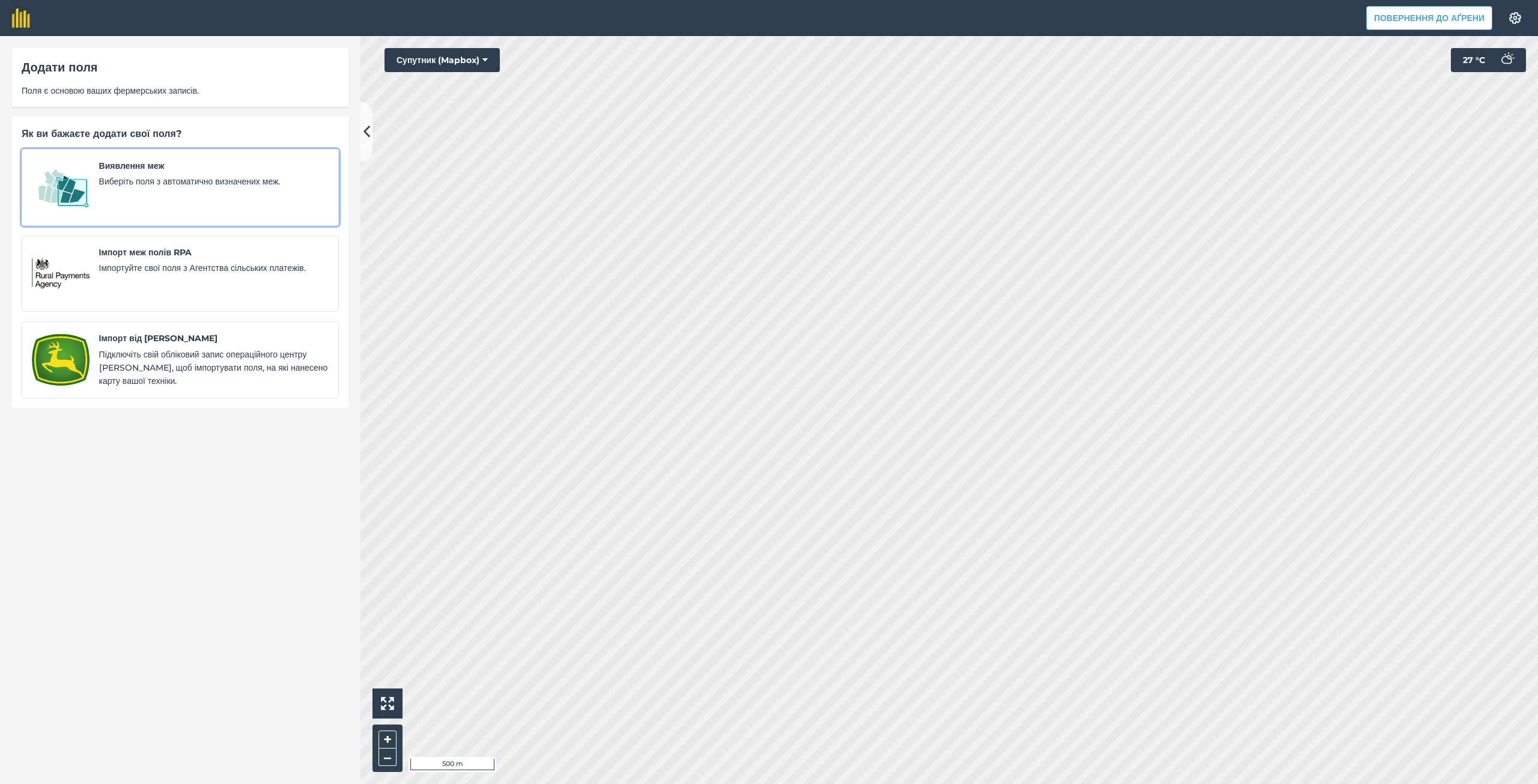
click at [186, 199] on div "Виявлення меж Виберіть поля з автоматично визначених меж." at bounding box center [213, 187] width 230 height 56
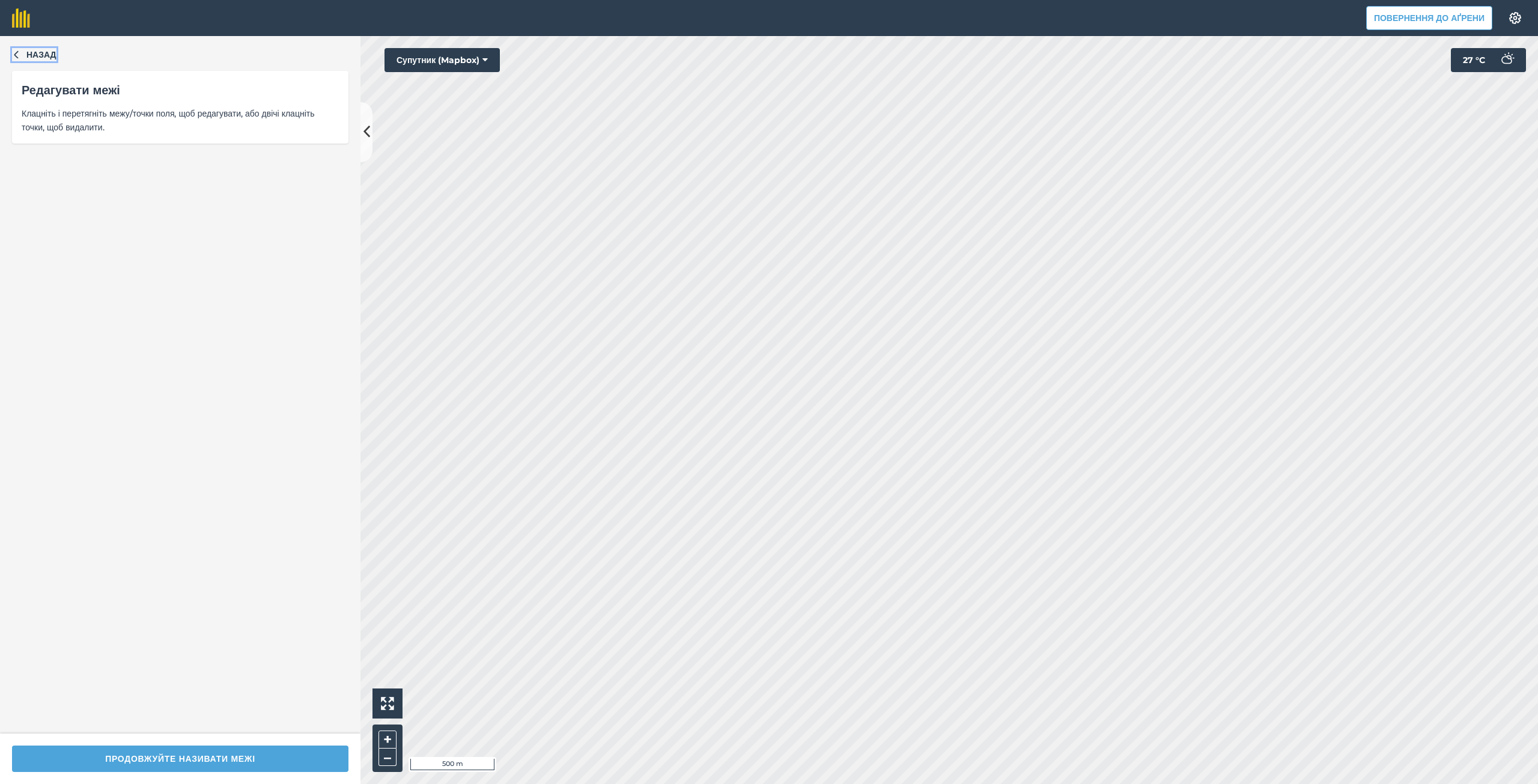
click at [34, 51] on font "Назад" at bounding box center [42, 54] width 30 height 11
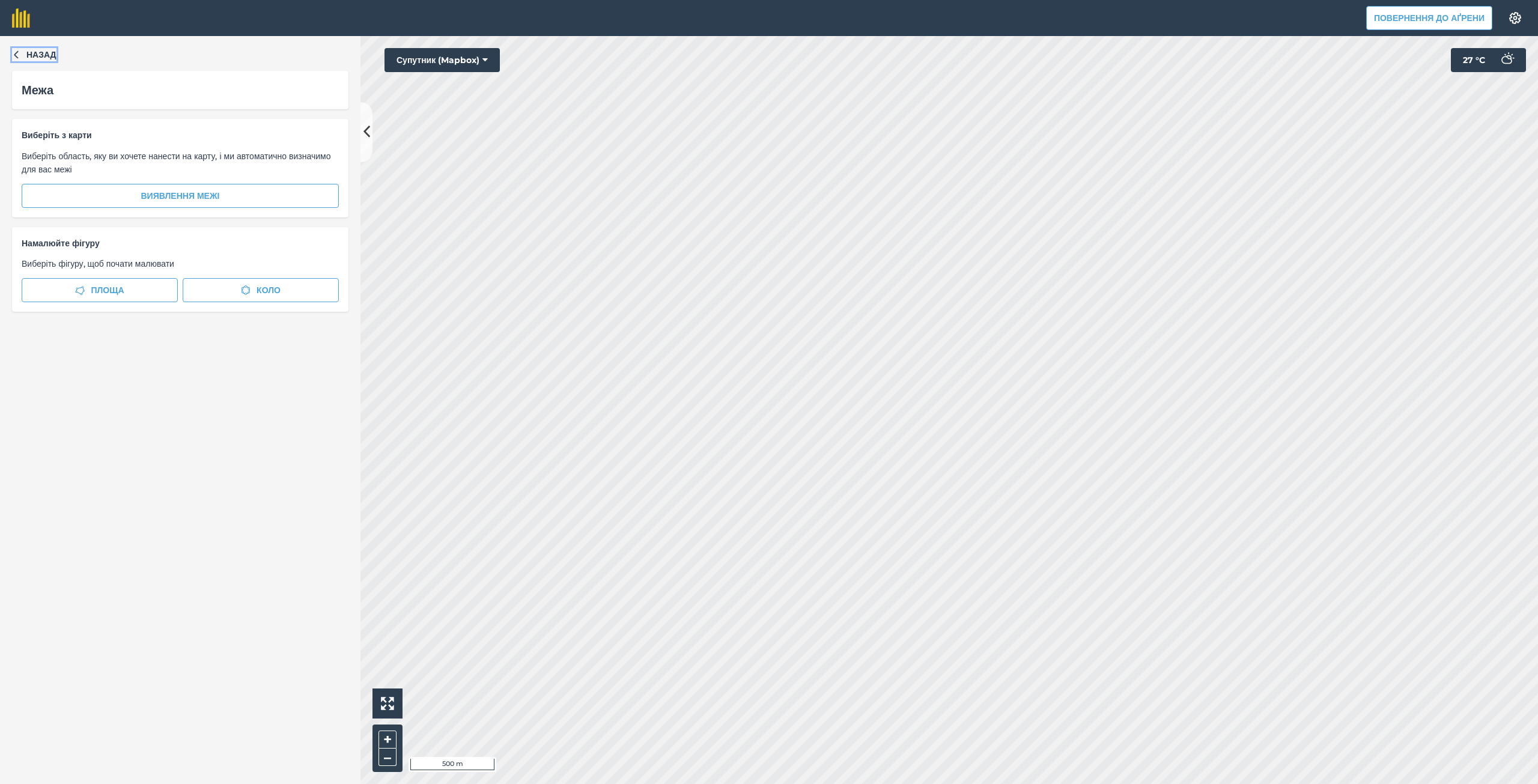
click at [34, 51] on font "Назад" at bounding box center [42, 54] width 30 height 11
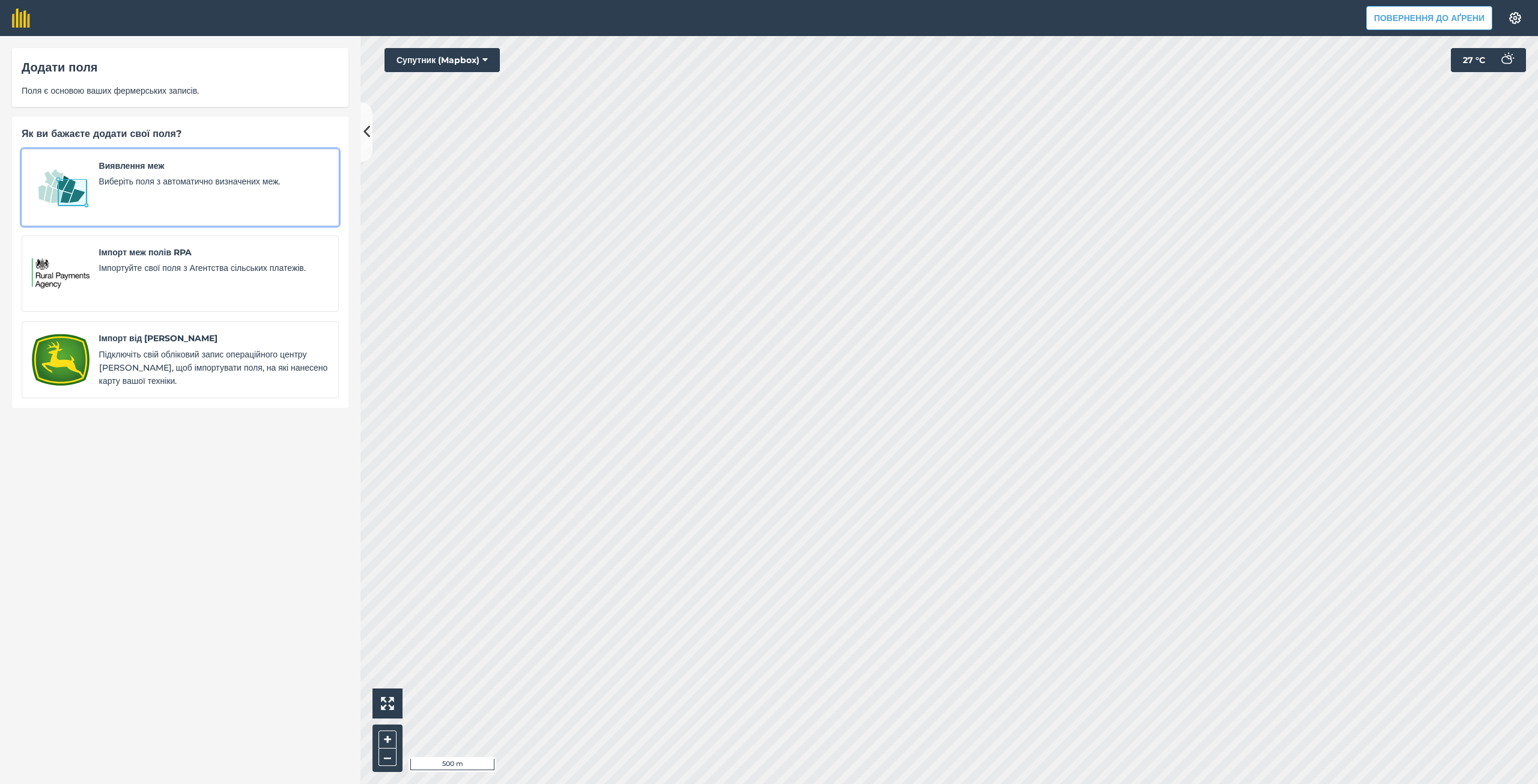
click at [158, 188] on span "Виберіть поля з автоматично визначених меж." at bounding box center [213, 181] width 230 height 13
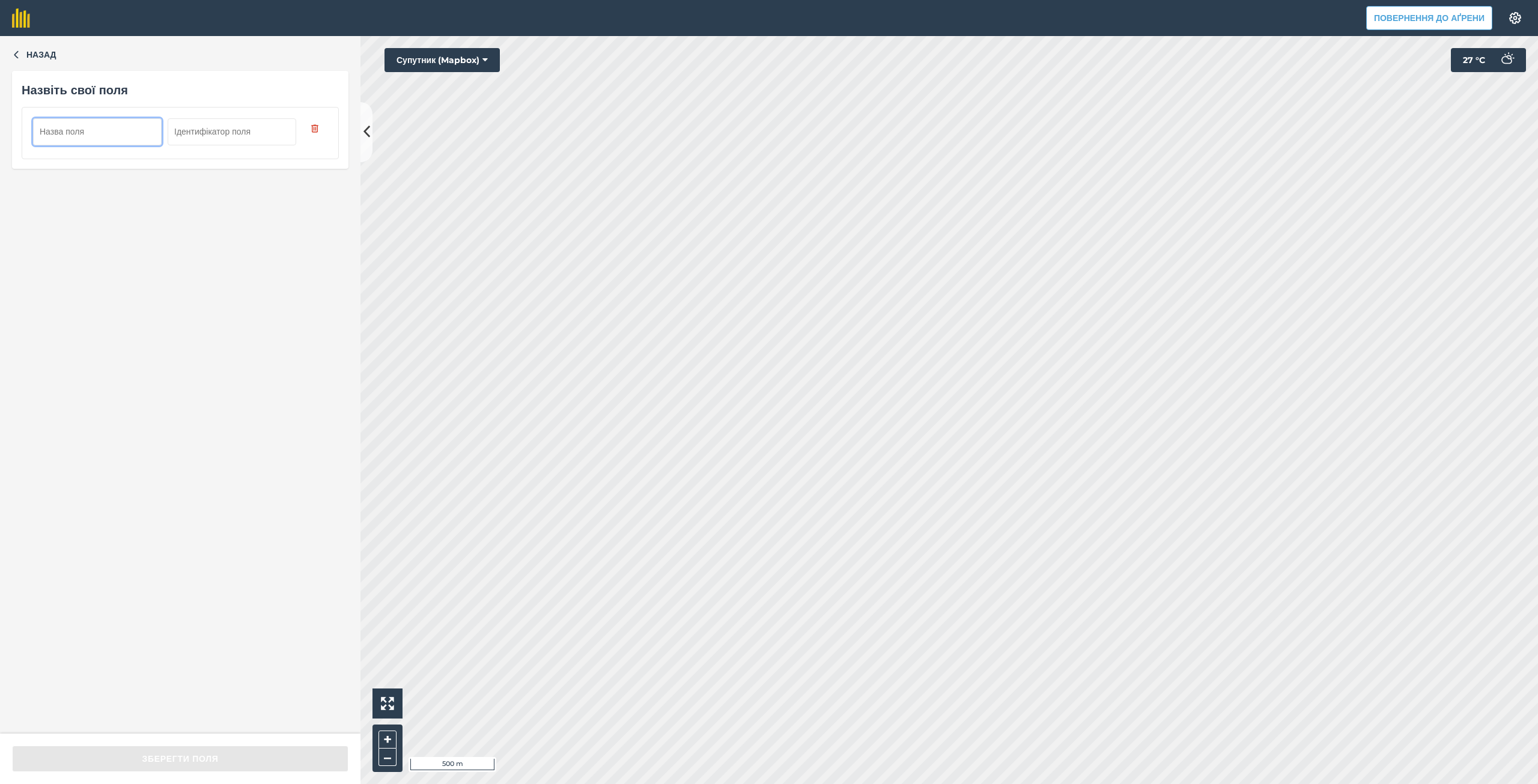
click at [68, 127] on input "text" at bounding box center [97, 132] width 129 height 27
type input "Semenivka 23 ga"
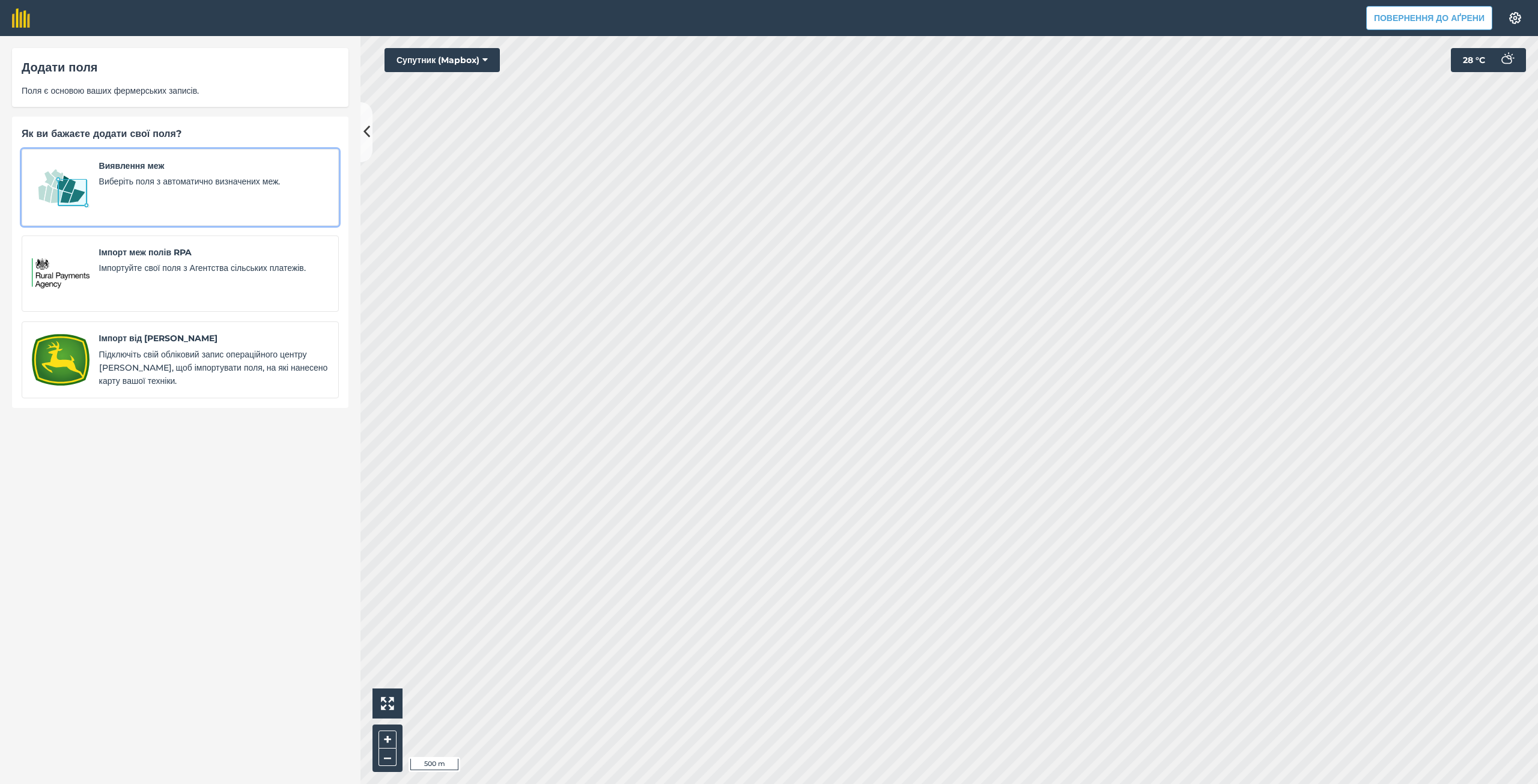
click at [140, 181] on font "Виберіть поля з автоматично визначених меж." at bounding box center [190, 181] width 181 height 11
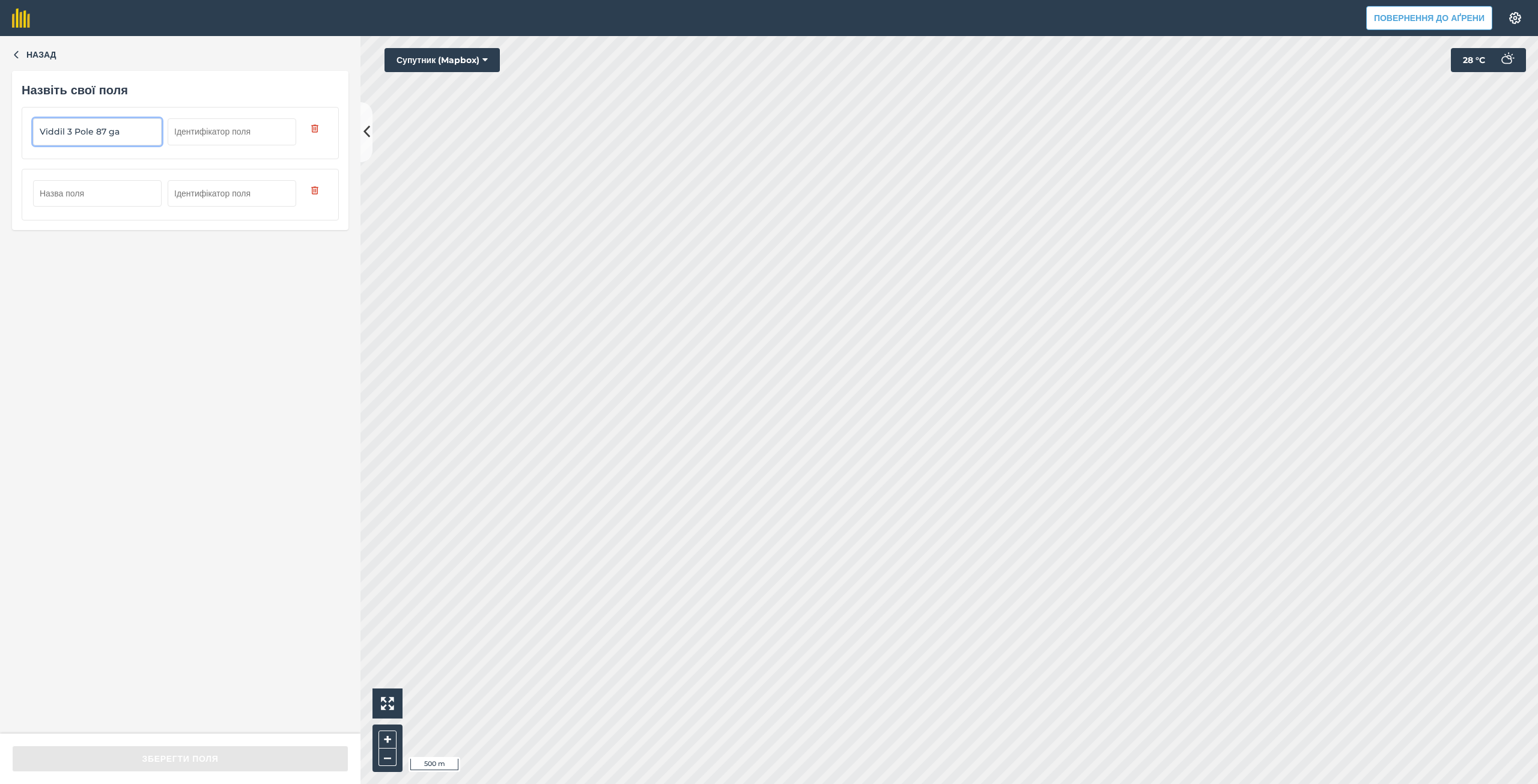
type input "Viddil 3 Pole 87 ga"
click at [96, 192] on input "text" at bounding box center [97, 193] width 129 height 27
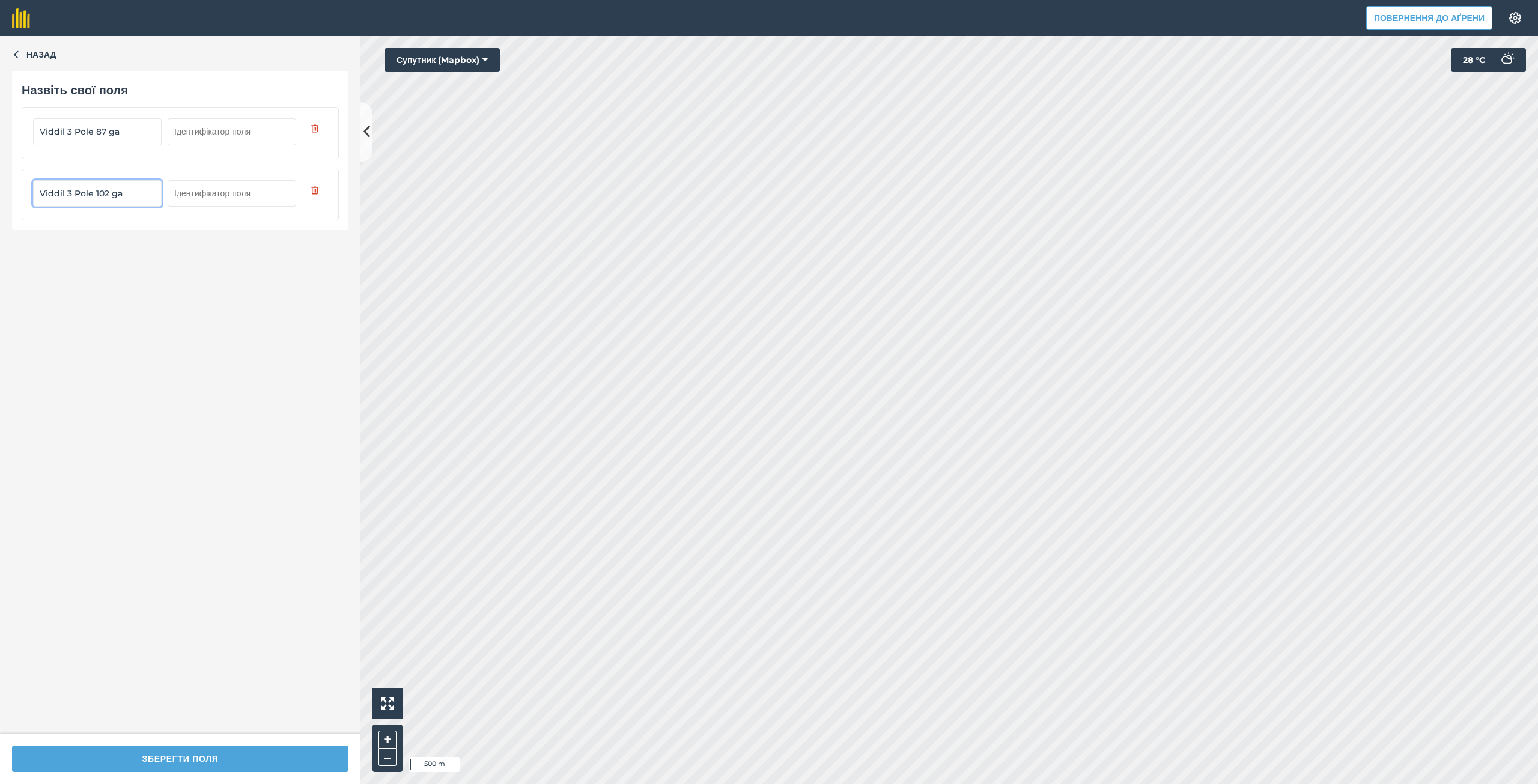
drag, startPoint x: 38, startPoint y: 192, endPoint x: 92, endPoint y: 198, distance: 54.3
click at [92, 198] on input "Viddil 3 Pole 102 ga" at bounding box center [97, 193] width 129 height 27
type input "Viddil 3 Pole 102 ga"
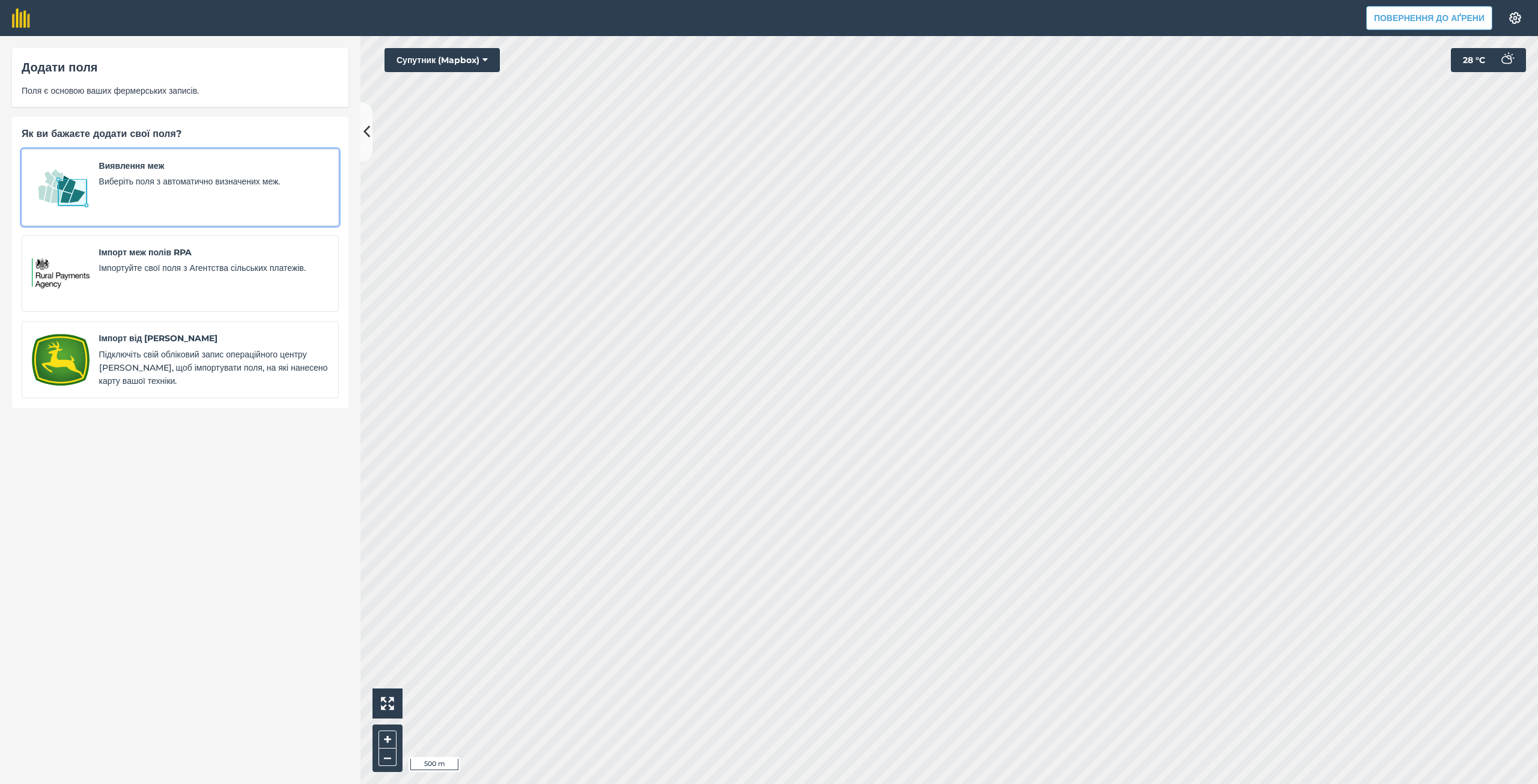
click at [193, 189] on div "Виявлення меж Виберіть поля з автоматично визначених меж." at bounding box center [213, 187] width 230 height 56
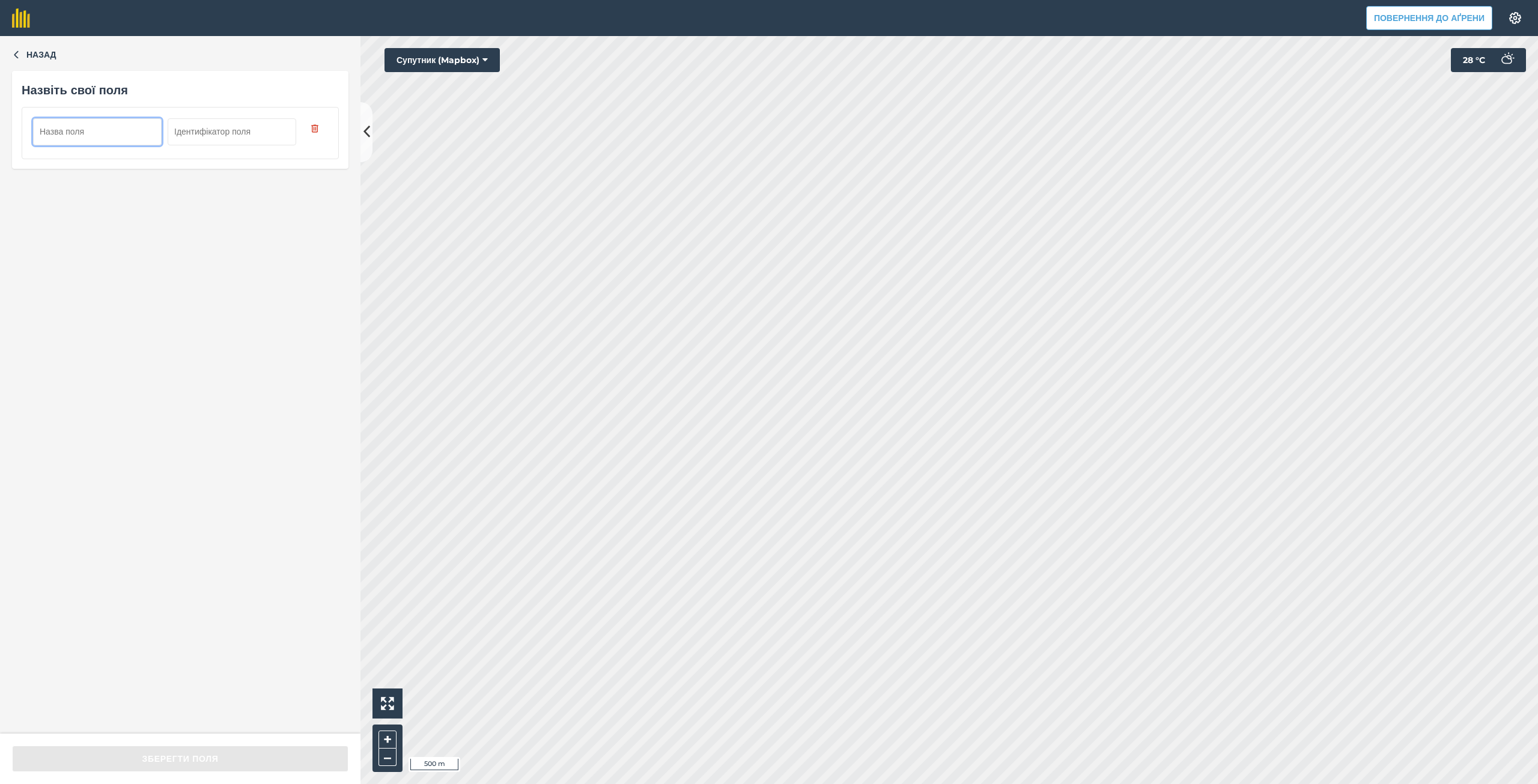
click at [109, 136] on input "text" at bounding box center [97, 132] width 129 height 27
type input "Viddil 3 Pole 80 ga"
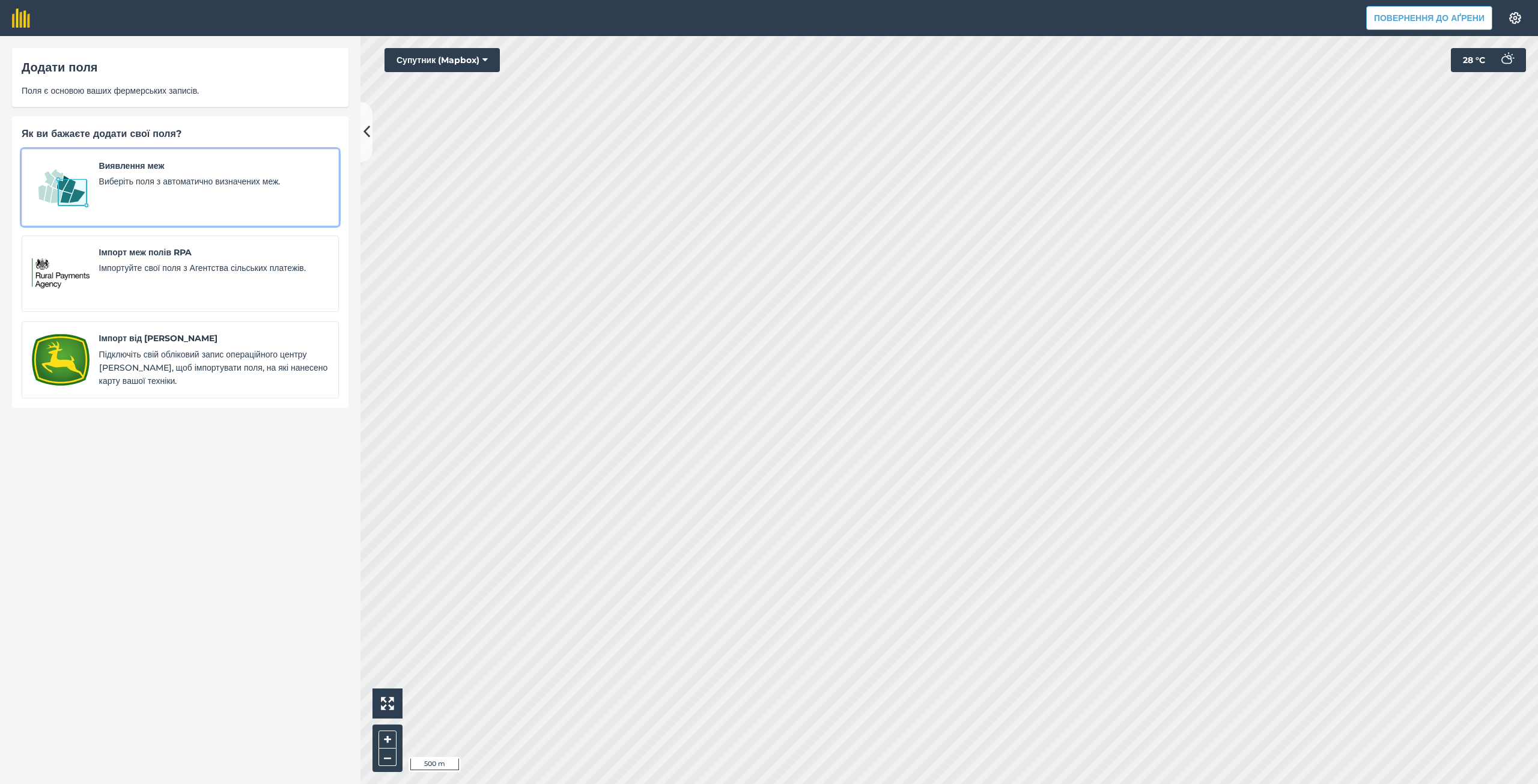
click at [179, 174] on div "Виявлення меж Виберіть поля з автоматично визначених меж." at bounding box center [213, 187] width 230 height 56
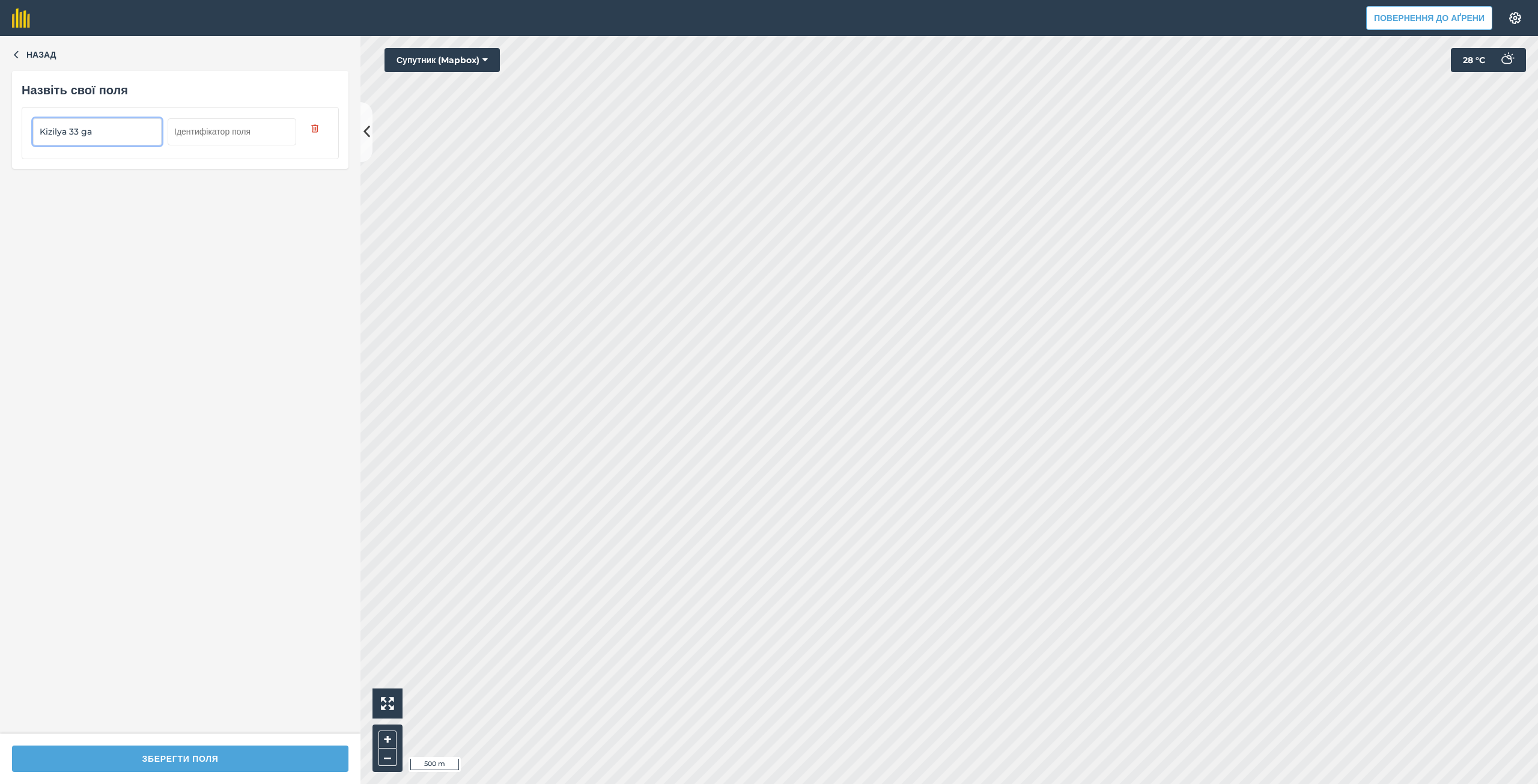
type input "Kizilya 33 ga"
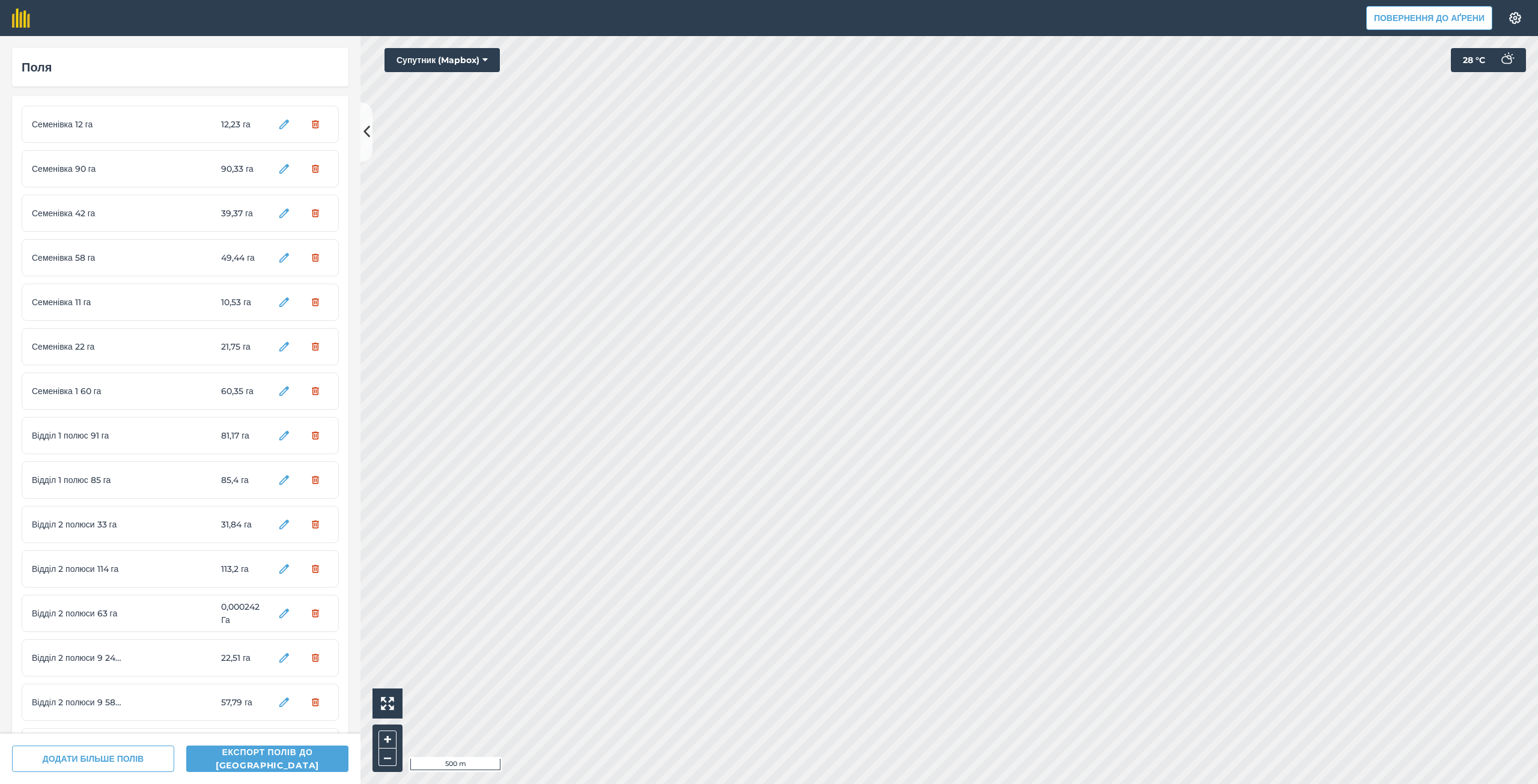
click at [946, 783] on html "Повернення до Аґрени Налаштування Друк карт недоступний у нашому безкоштовному …" at bounding box center [769, 392] width 1538 height 784
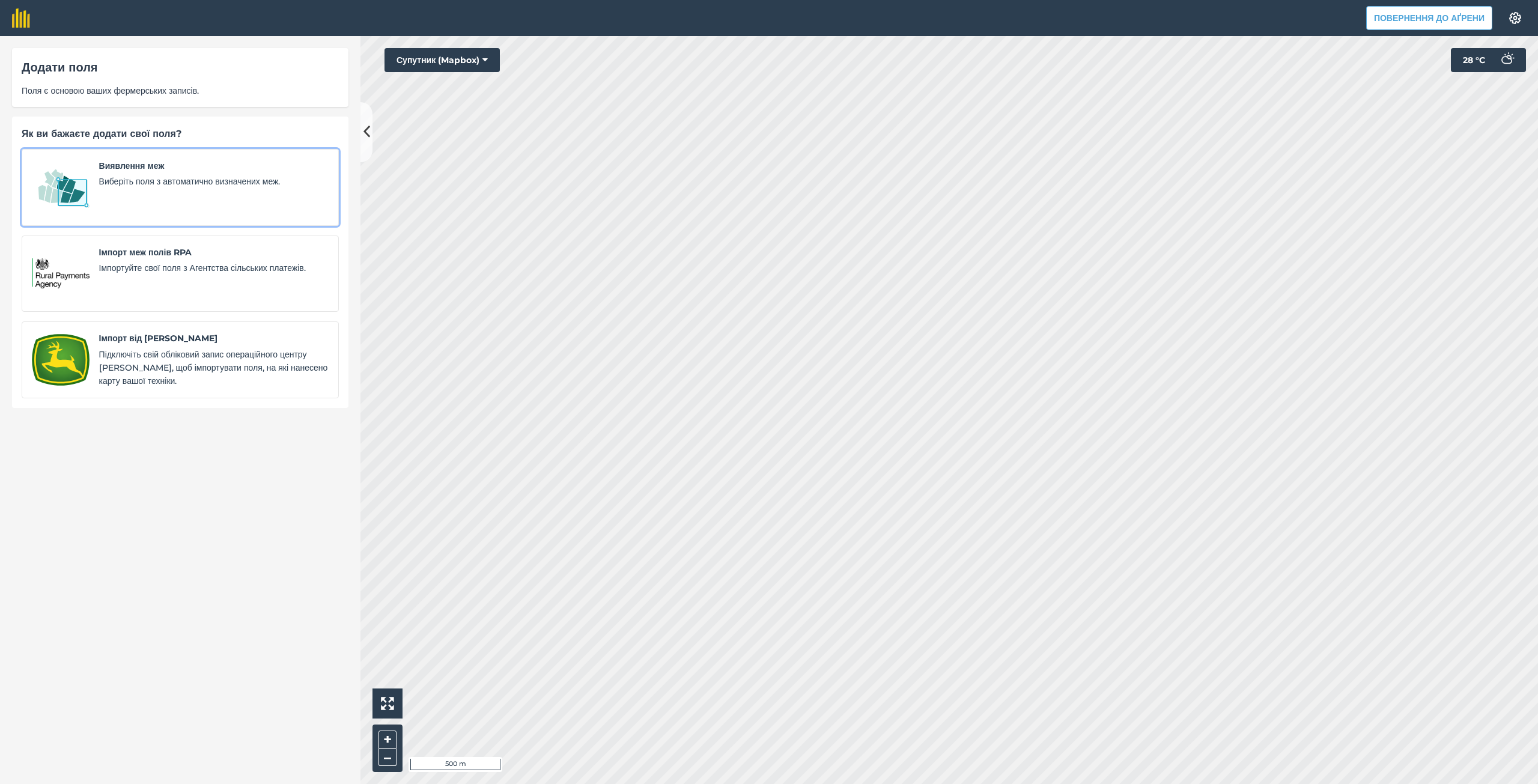
click at [154, 192] on div "Виявлення меж Виберіть поля з автоматично визначених меж." at bounding box center [213, 187] width 230 height 56
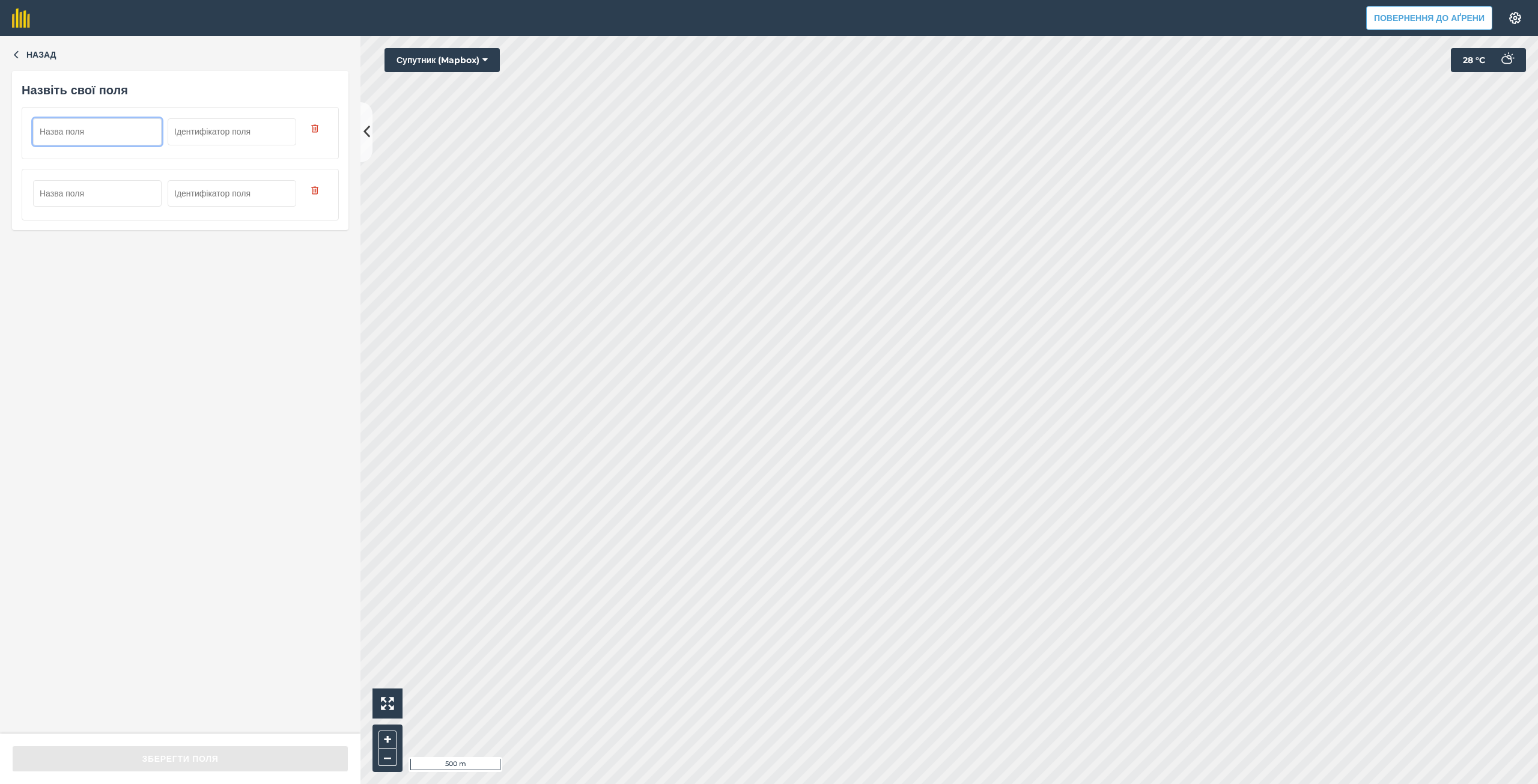
click at [74, 130] on input "text" at bounding box center [97, 132] width 129 height 27
click at [70, 129] on input "Viddil 3 Pole" at bounding box center [97, 132] width 129 height 27
click at [105, 134] on input "Viddil 4 Pole" at bounding box center [97, 132] width 129 height 27
drag, startPoint x: 145, startPoint y: 133, endPoint x: 36, endPoint y: 117, distance: 110.2
click at [36, 117] on div "Viddil 4 Pole 39" at bounding box center [180, 132] width 317 height 51
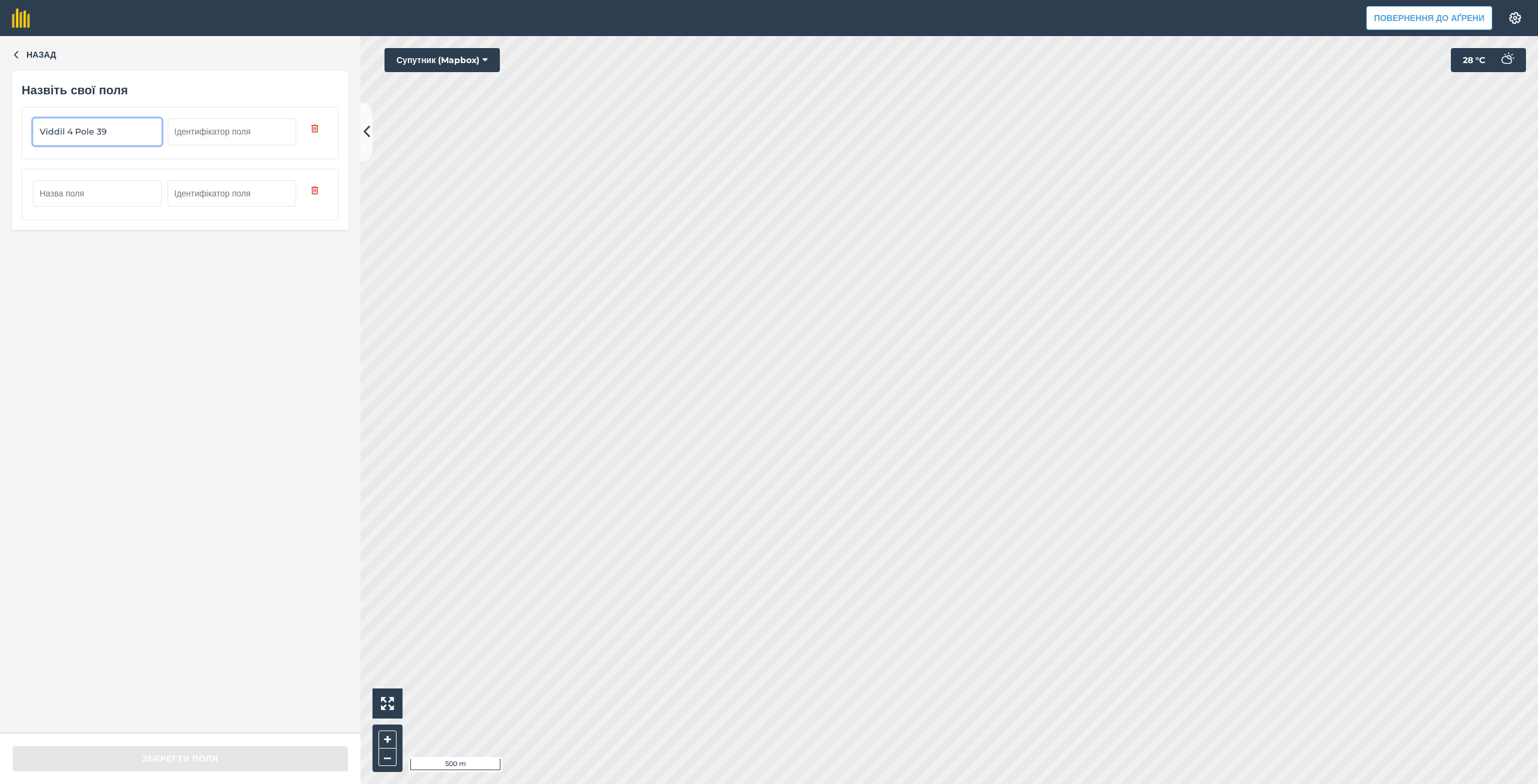
type input "Viddil 4 Pole 39"
click at [83, 195] on input "text" at bounding box center [97, 193] width 129 height 27
paste input "Viddil 4 Pole 39"
drag, startPoint x: 94, startPoint y: 192, endPoint x: 109, endPoint y: 198, distance: 16.2
click at [109, 198] on input "Viddil 4 Pole 39" at bounding box center [97, 193] width 129 height 27
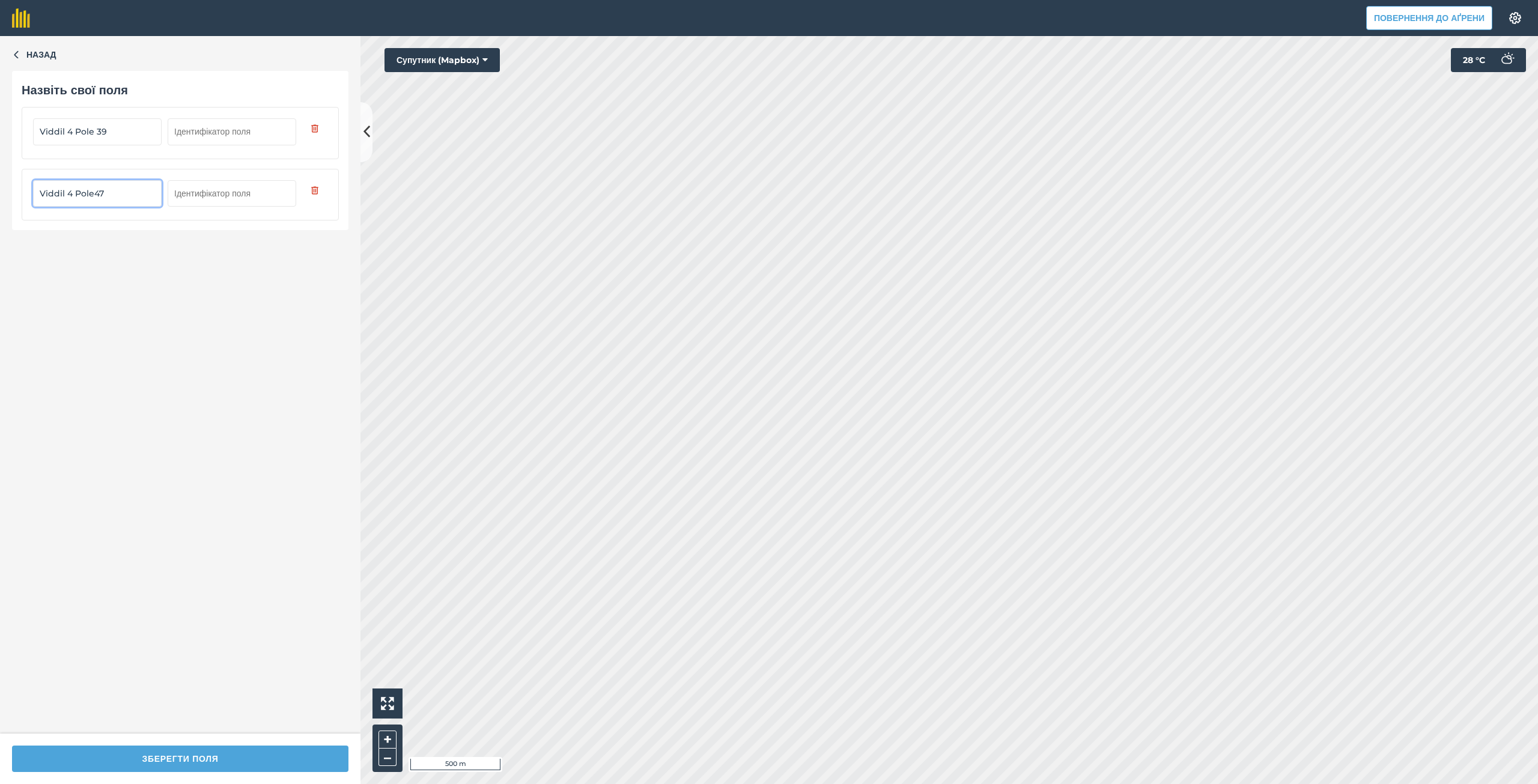
click at [92, 195] on input "Viddil 4 Pole47" at bounding box center [97, 193] width 129 height 27
type input "Viddil 4 Pole 47"
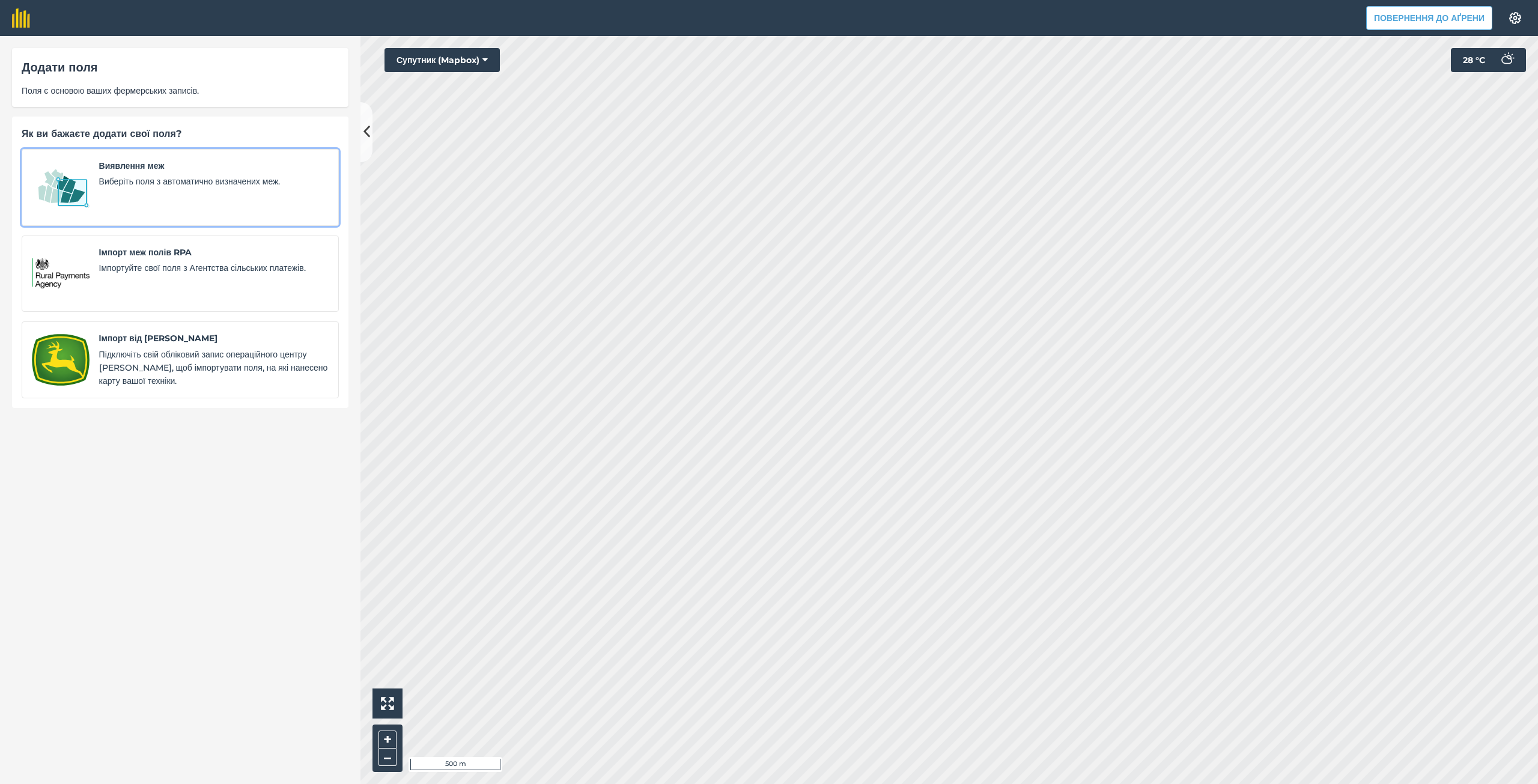
click at [118, 167] on font "Виявлення меж" at bounding box center [132, 166] width 65 height 11
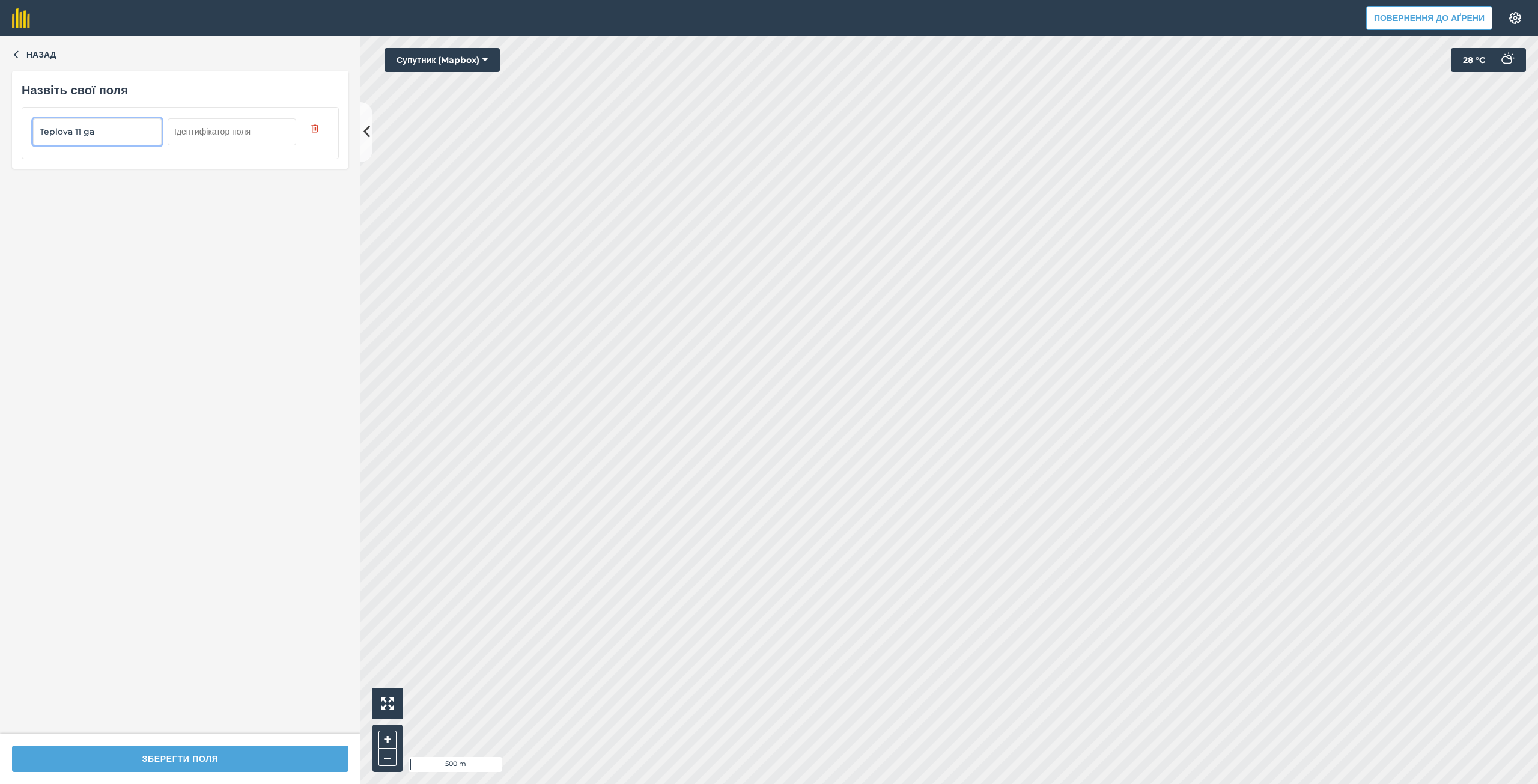
type input "Teplova 11 ga"
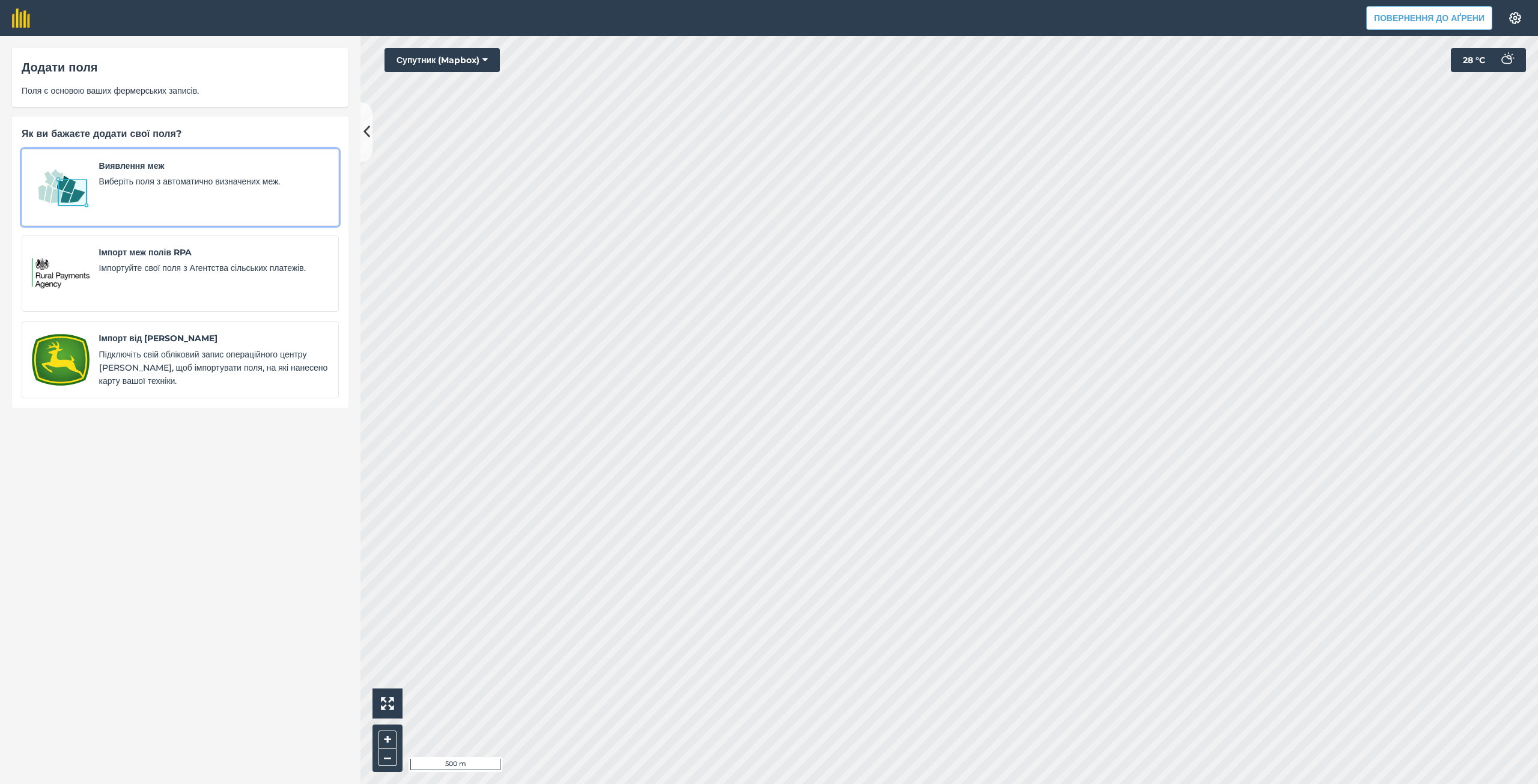
click at [233, 167] on span "Виявлення меж" at bounding box center [213, 166] width 230 height 13
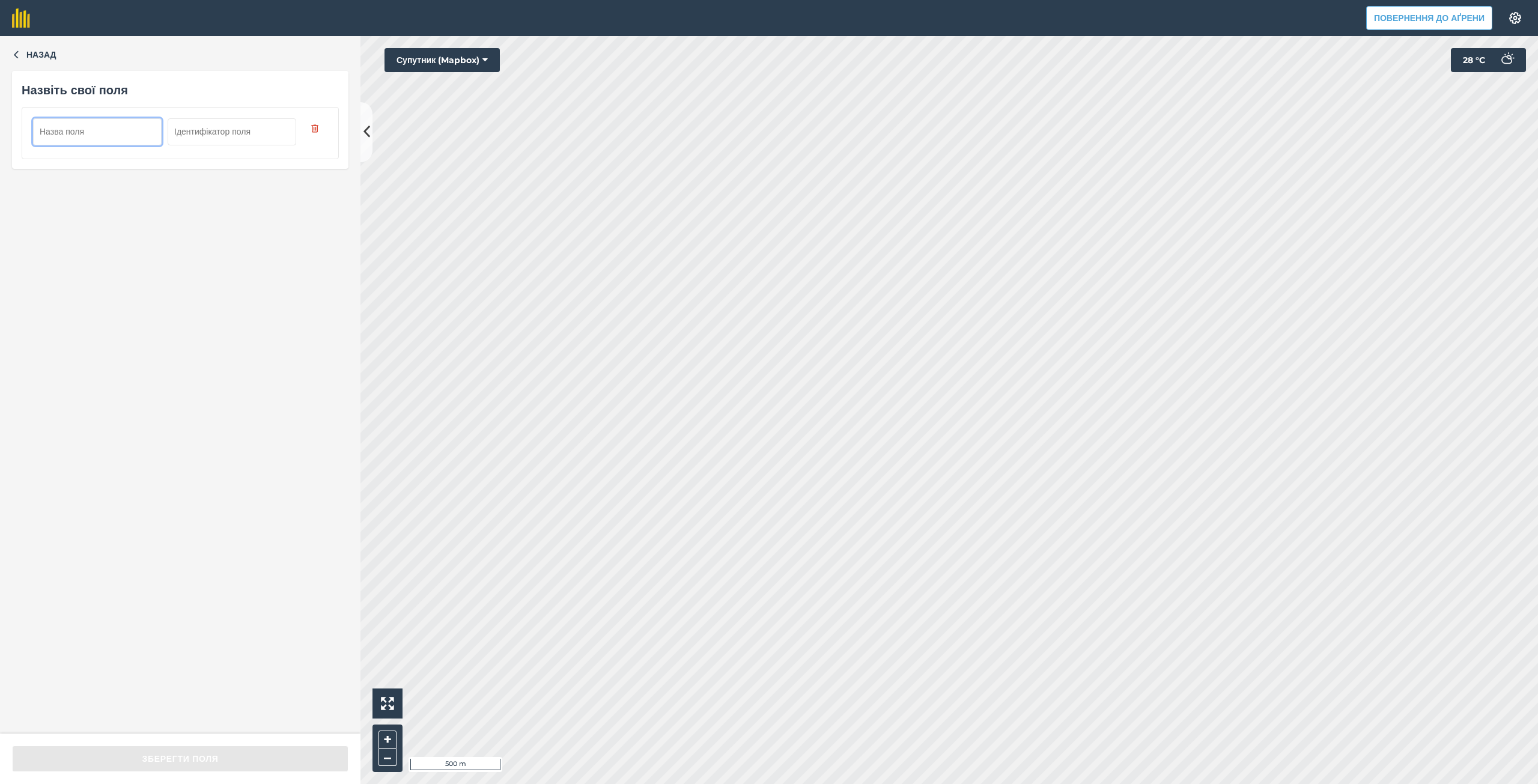
click at [131, 133] on input "text" at bounding box center [97, 132] width 129 height 27
type input "Zhelana 43 ga"
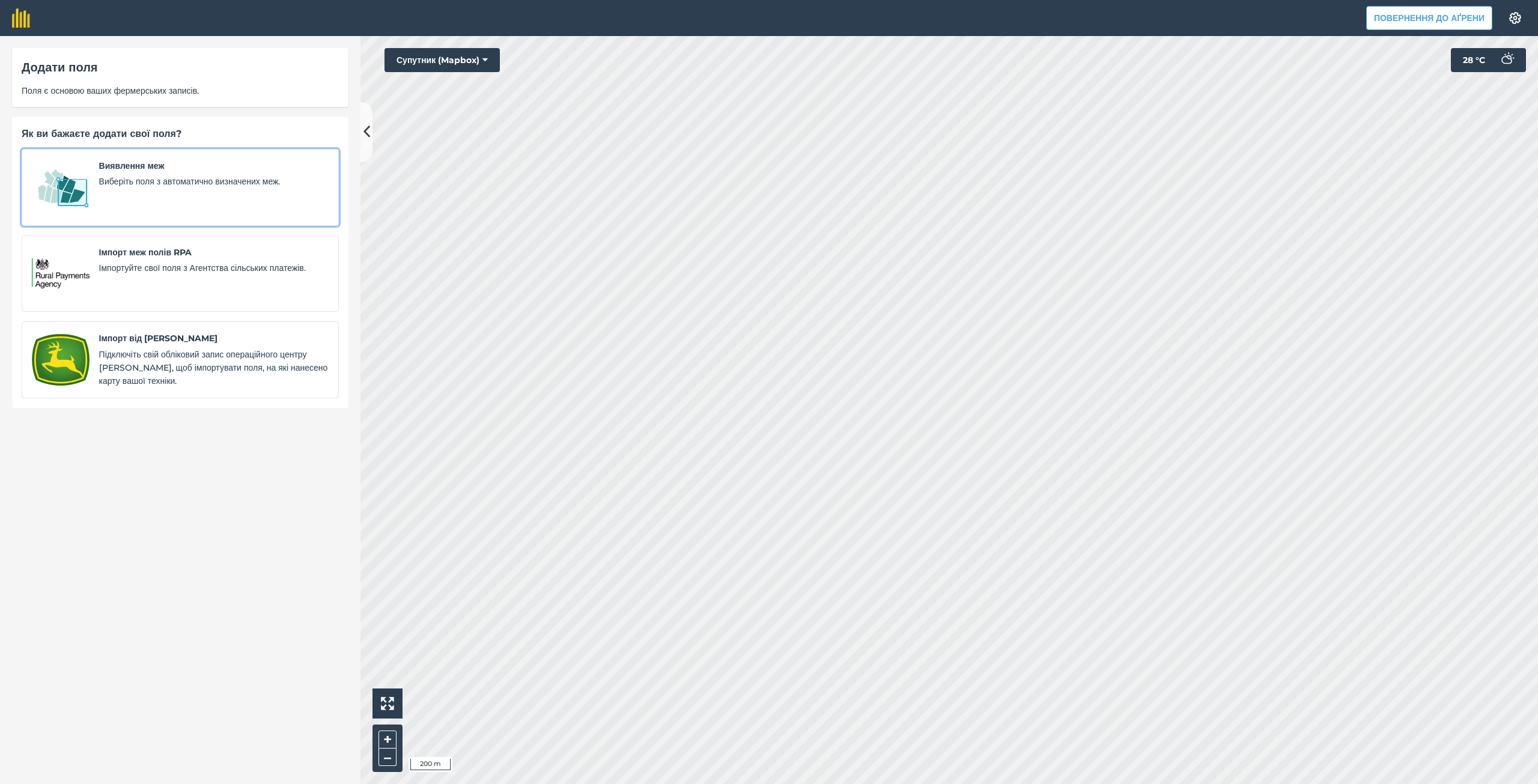
click at [128, 175] on span "Виберіть поля з автоматично визначених меж." at bounding box center [213, 181] width 230 height 13
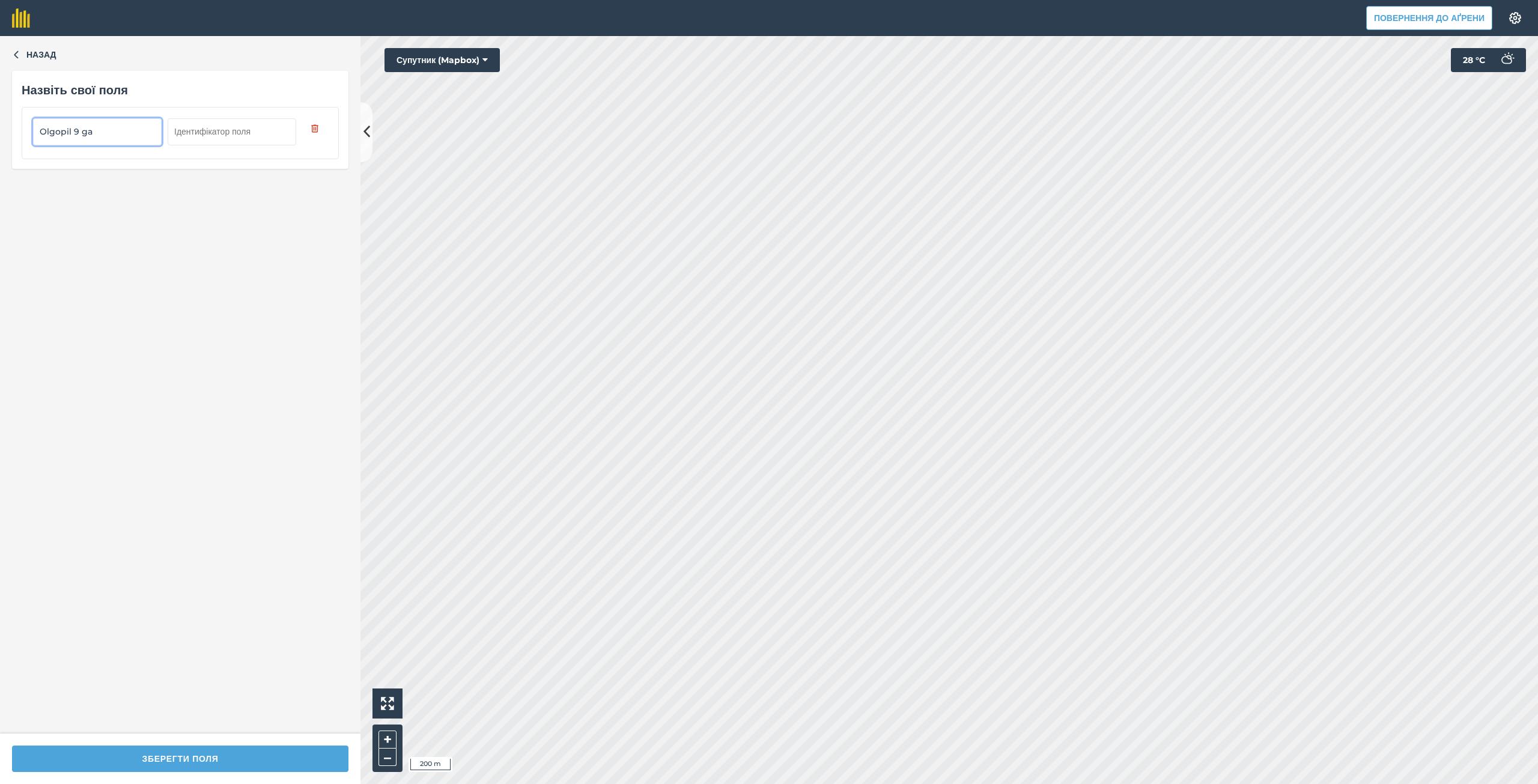
type input "Olgopil 9 ga"
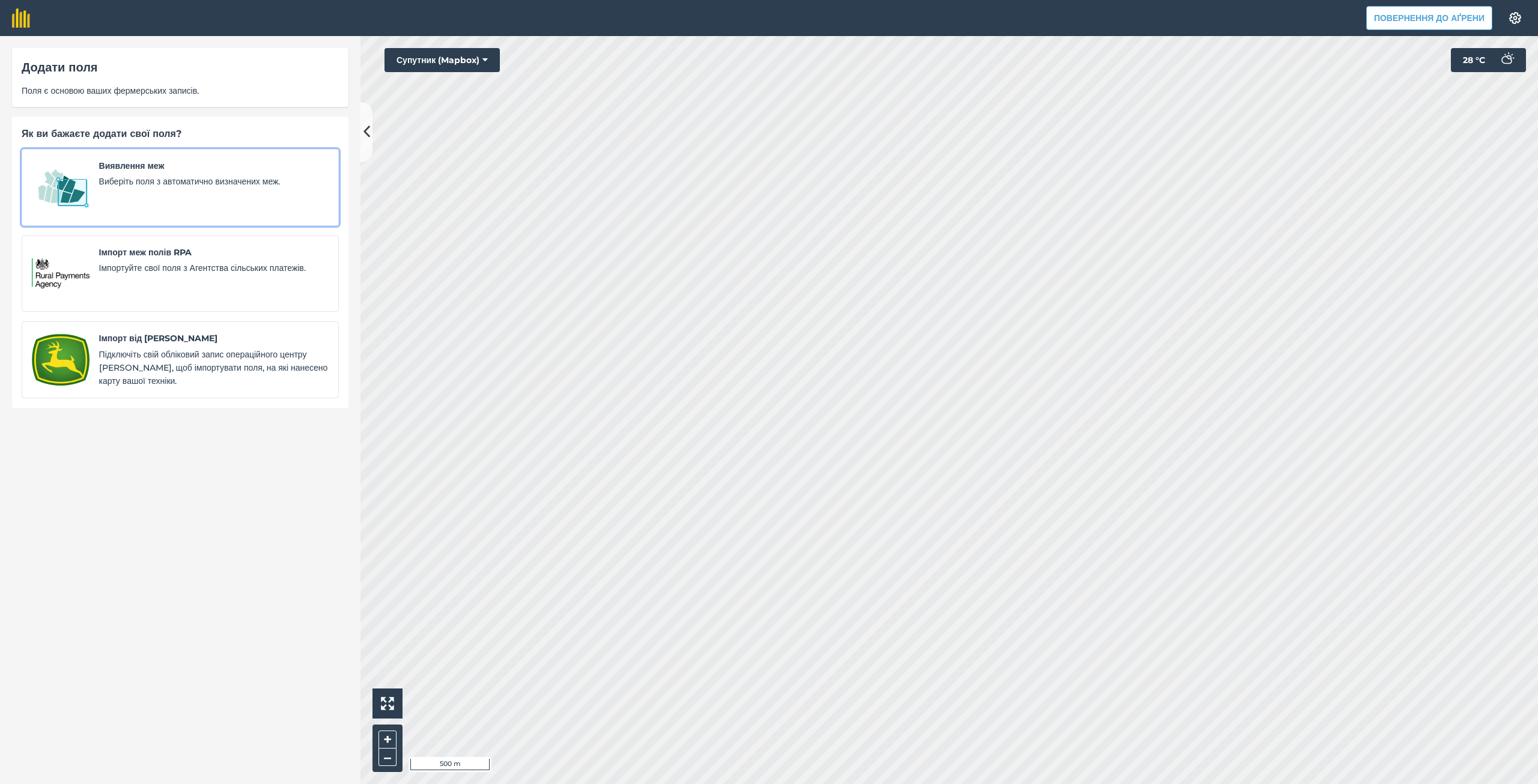
click at [207, 183] on font "Виберіть поля з автоматично визначених меж." at bounding box center [190, 181] width 181 height 11
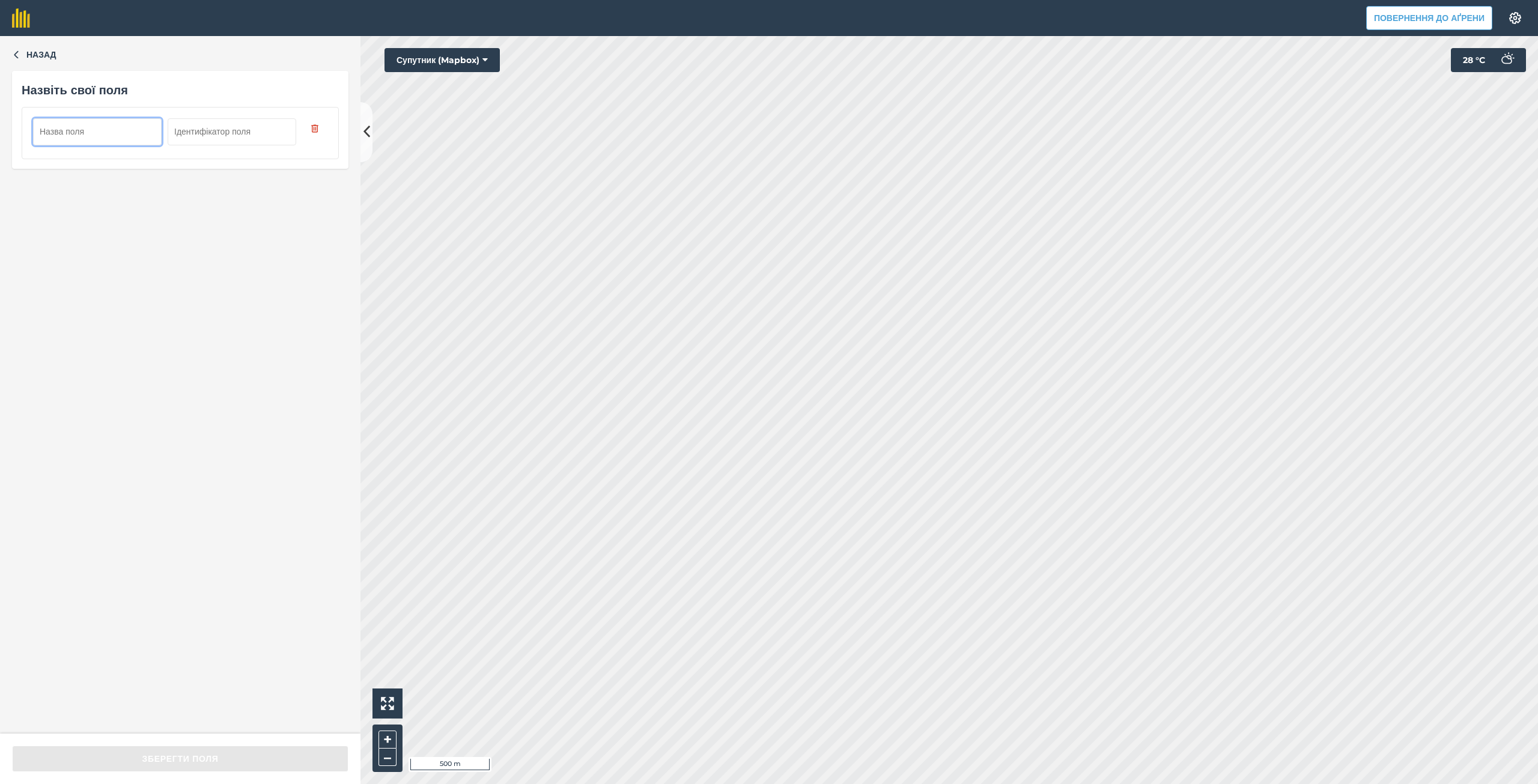
click at [121, 129] on input "text" at bounding box center [97, 132] width 129 height 27
type input "Olgopil 23 ga"
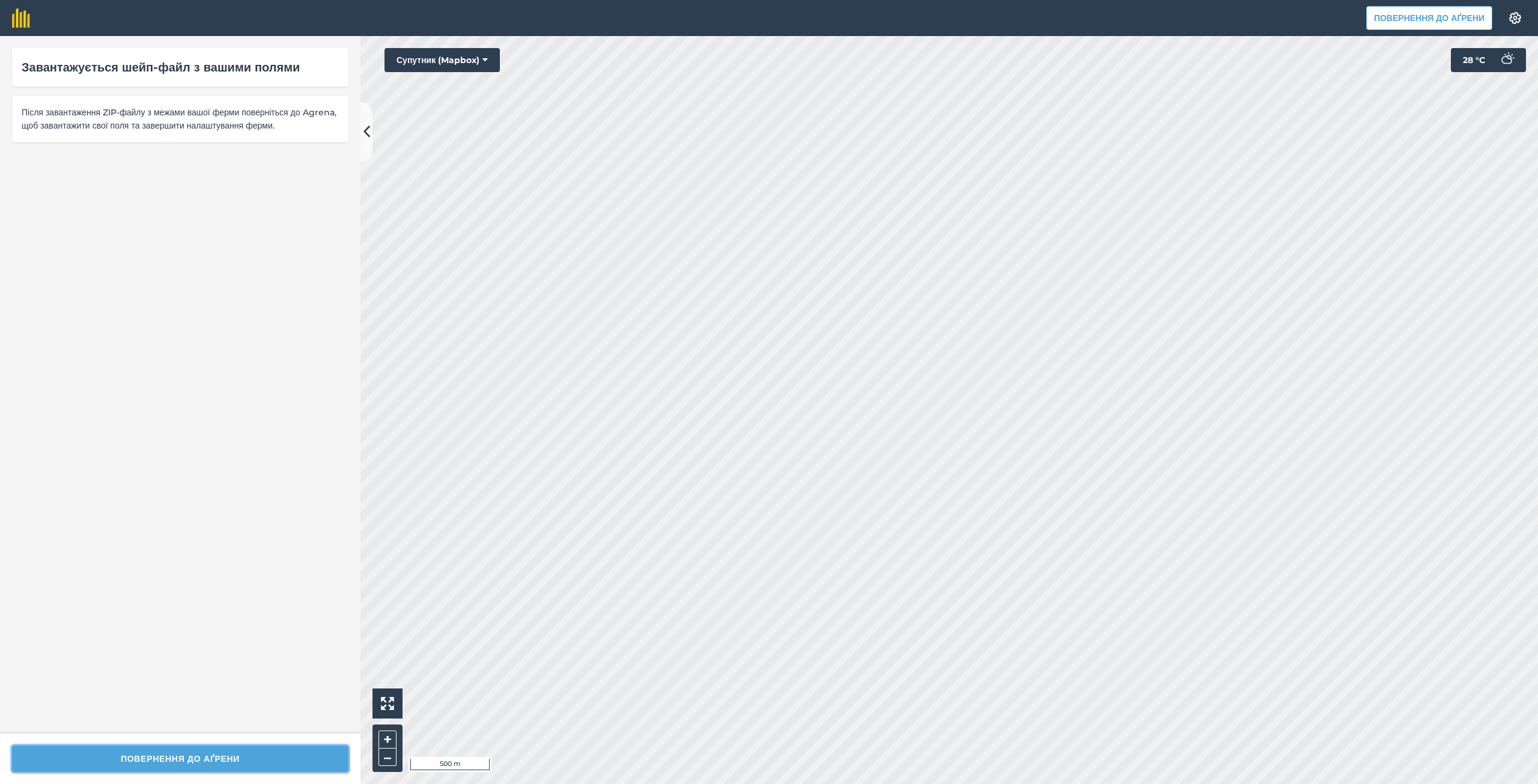
click at [217, 756] on font "Повернення до Аґрени" at bounding box center [180, 758] width 119 height 11
